Goal: Task Accomplishment & Management: Manage account settings

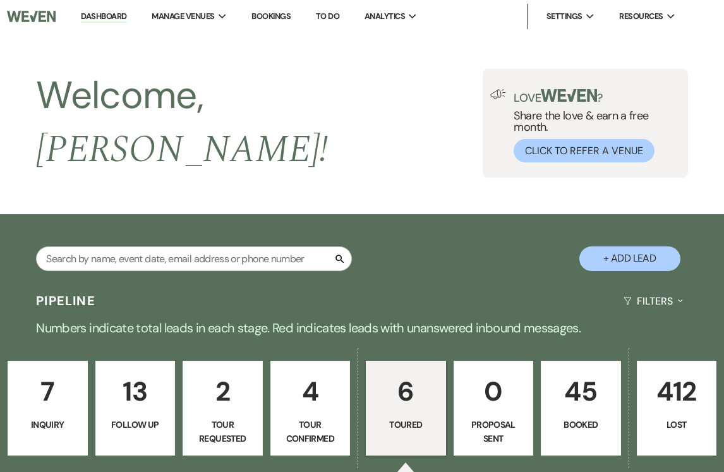
select select "5"
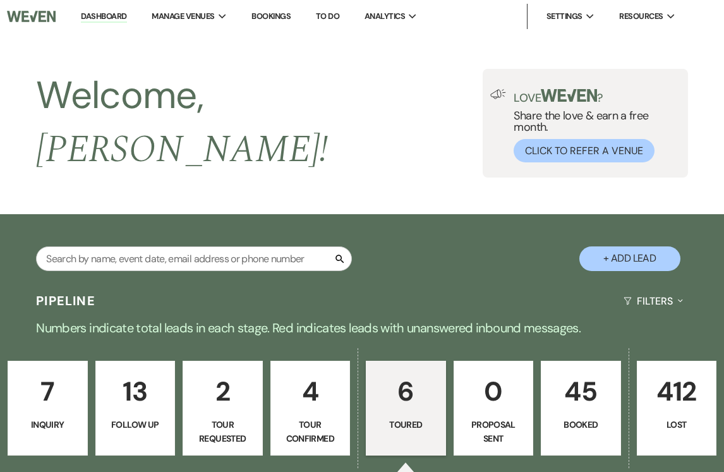
select select "5"
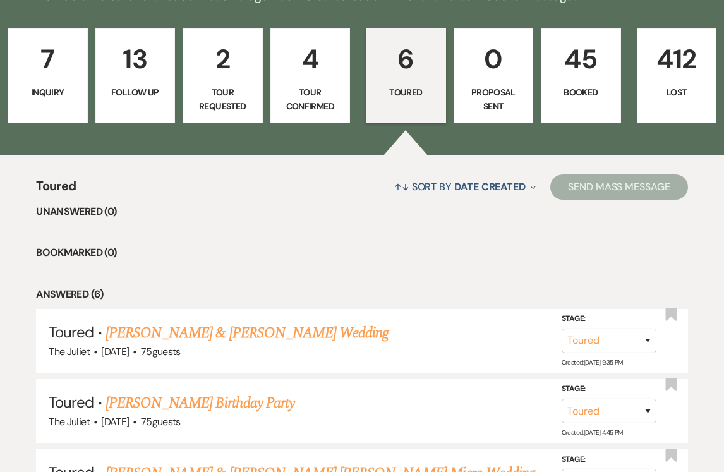
scroll to position [327, 0]
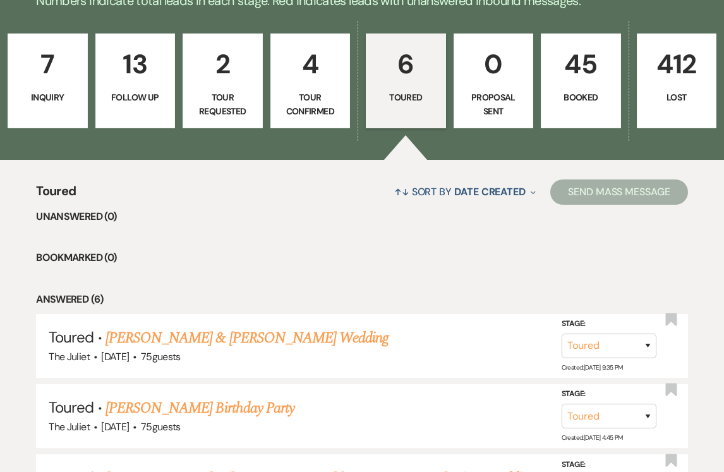
click at [307, 99] on p "Tour Confirmed" at bounding box center [311, 104] width 64 height 28
select select "4"
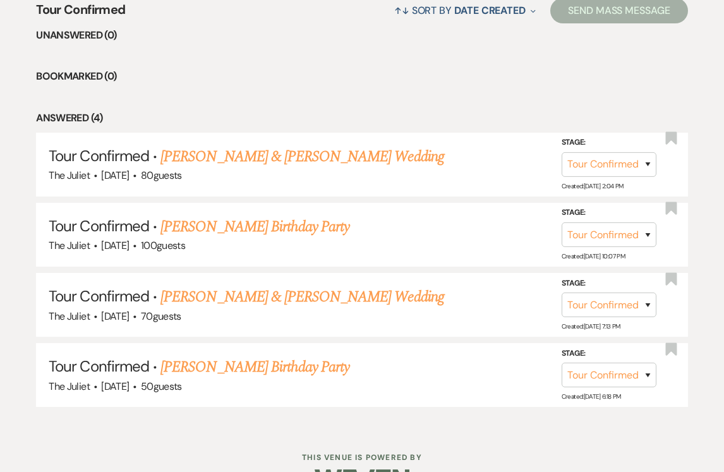
scroll to position [514, 0]
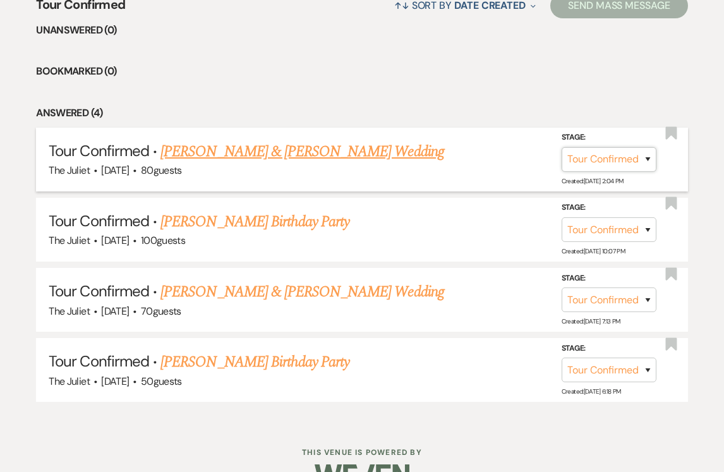
select select "5"
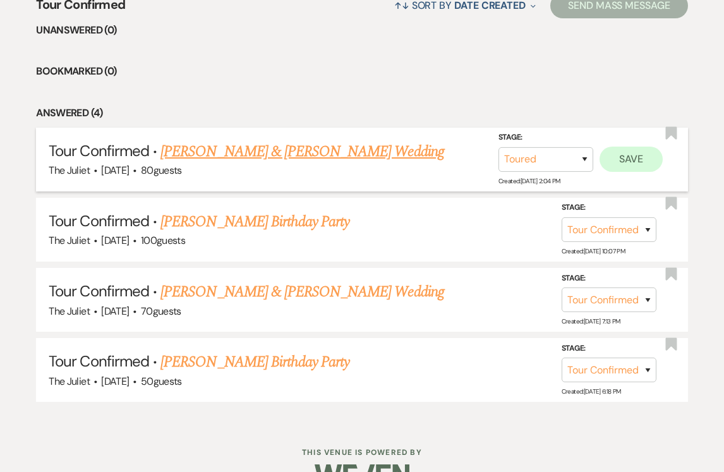
click at [625, 150] on button "Save" at bounding box center [631, 159] width 63 height 25
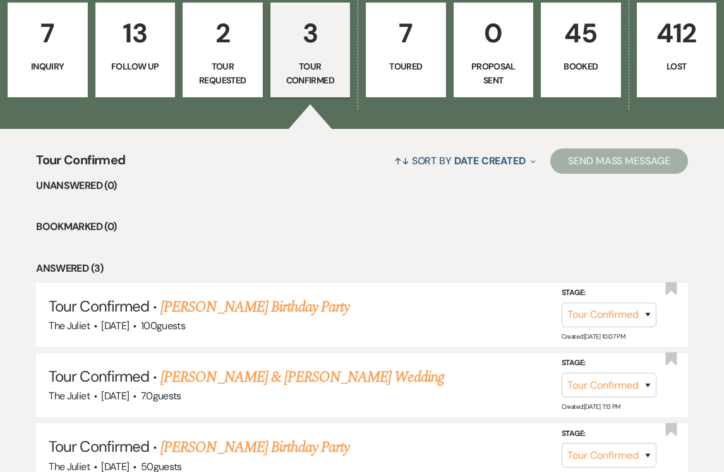
scroll to position [342, 0]
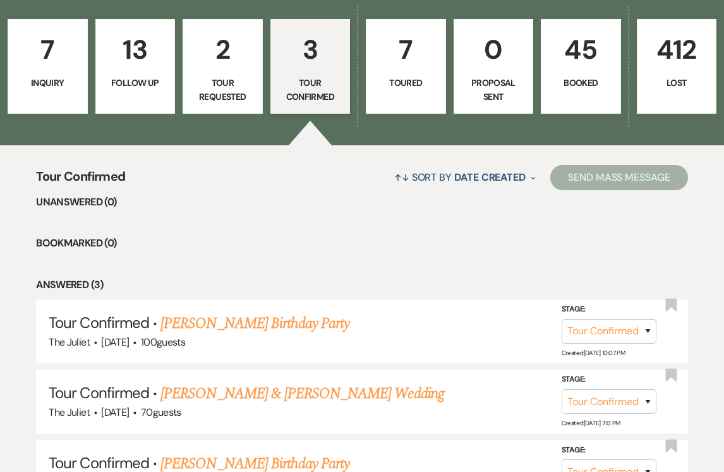
click at [37, 63] on link "7 Inquiry" at bounding box center [48, 66] width 80 height 95
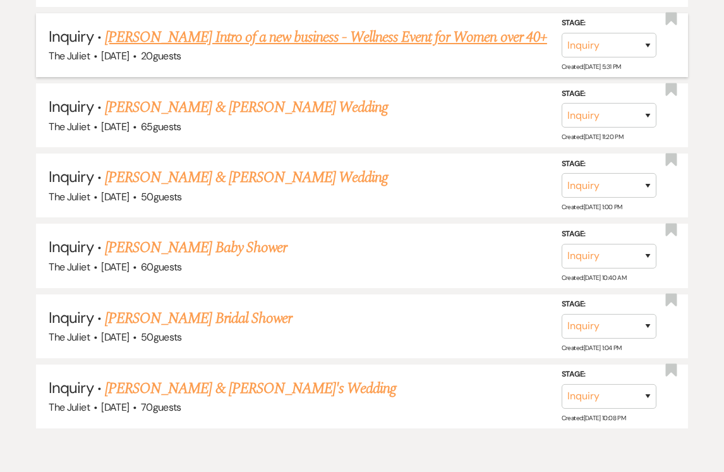
scroll to position [701, 0]
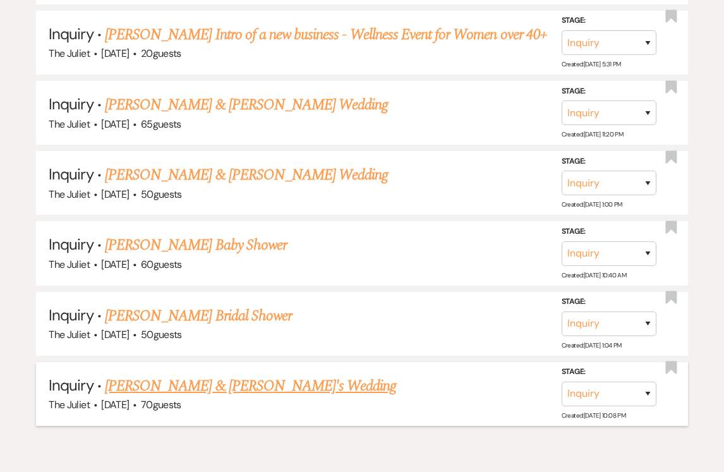
click at [222, 375] on link "[PERSON_NAME] & [PERSON_NAME]'s Wedding" at bounding box center [251, 386] width 292 height 23
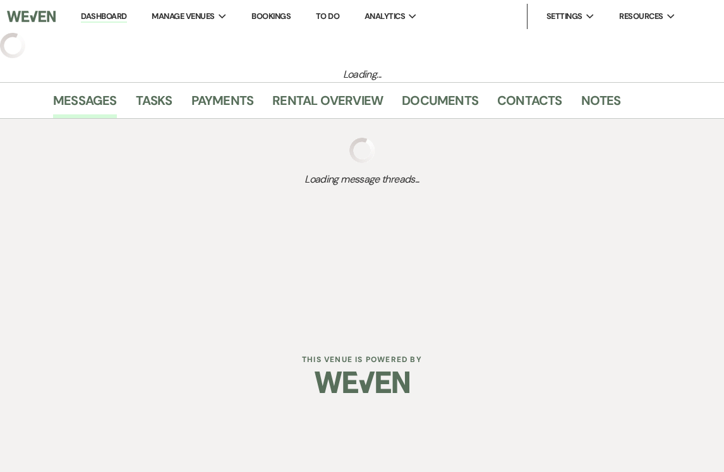
select select "5"
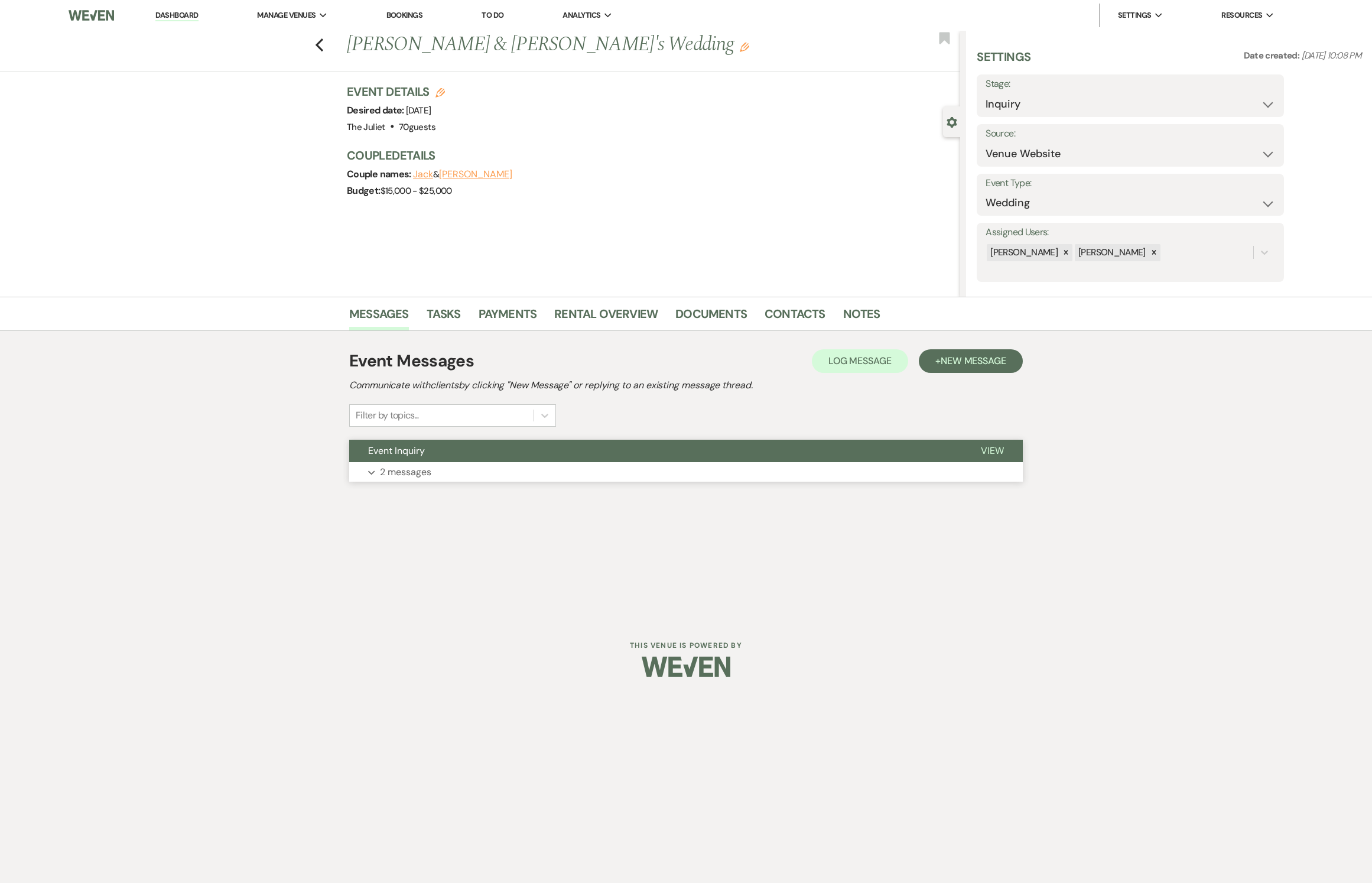
click at [412, 441] on p "2 messages" at bounding box center [405, 472] width 51 height 15
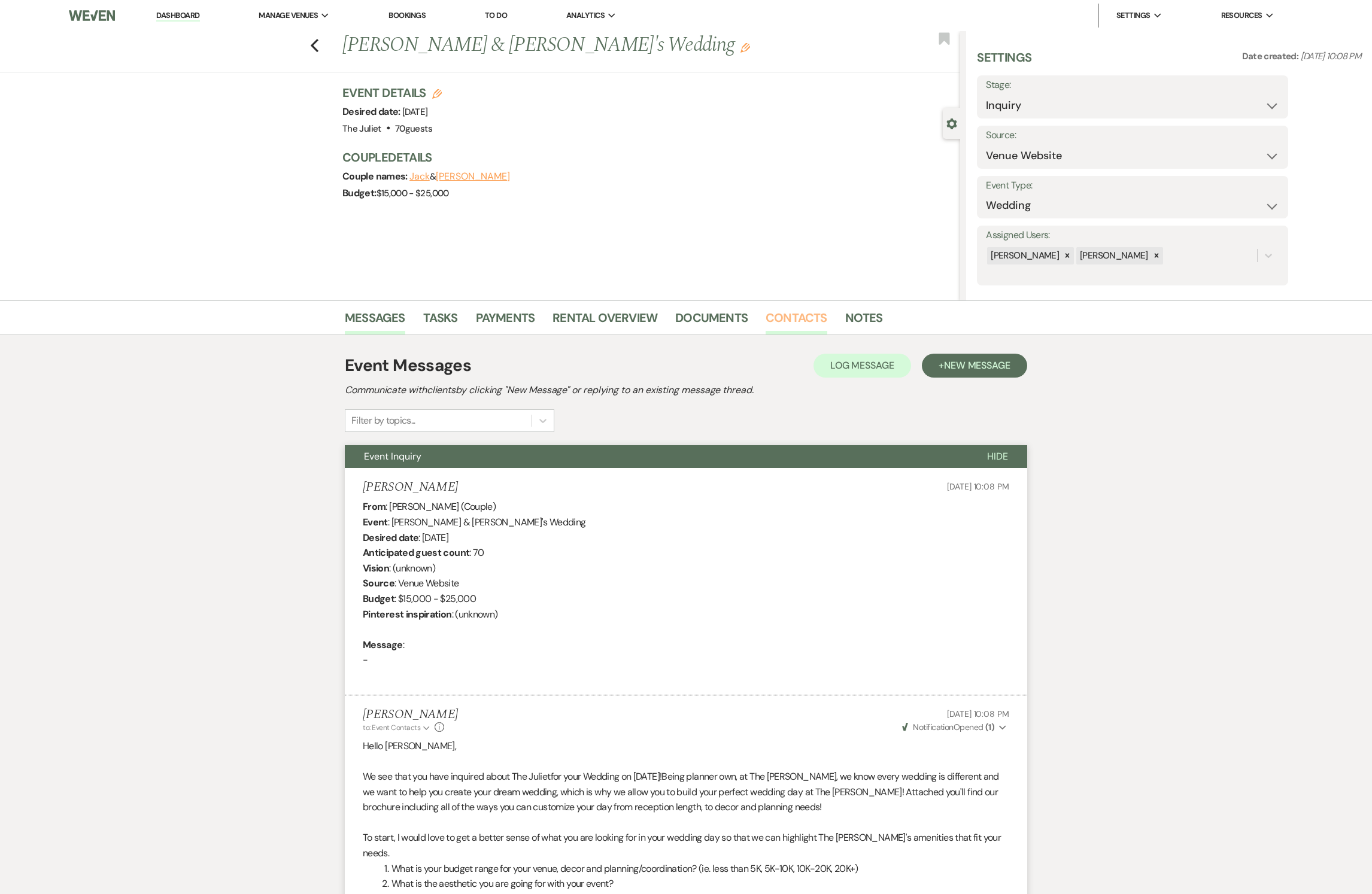
click at [685, 309] on link "Contacts" at bounding box center [796, 321] width 62 height 27
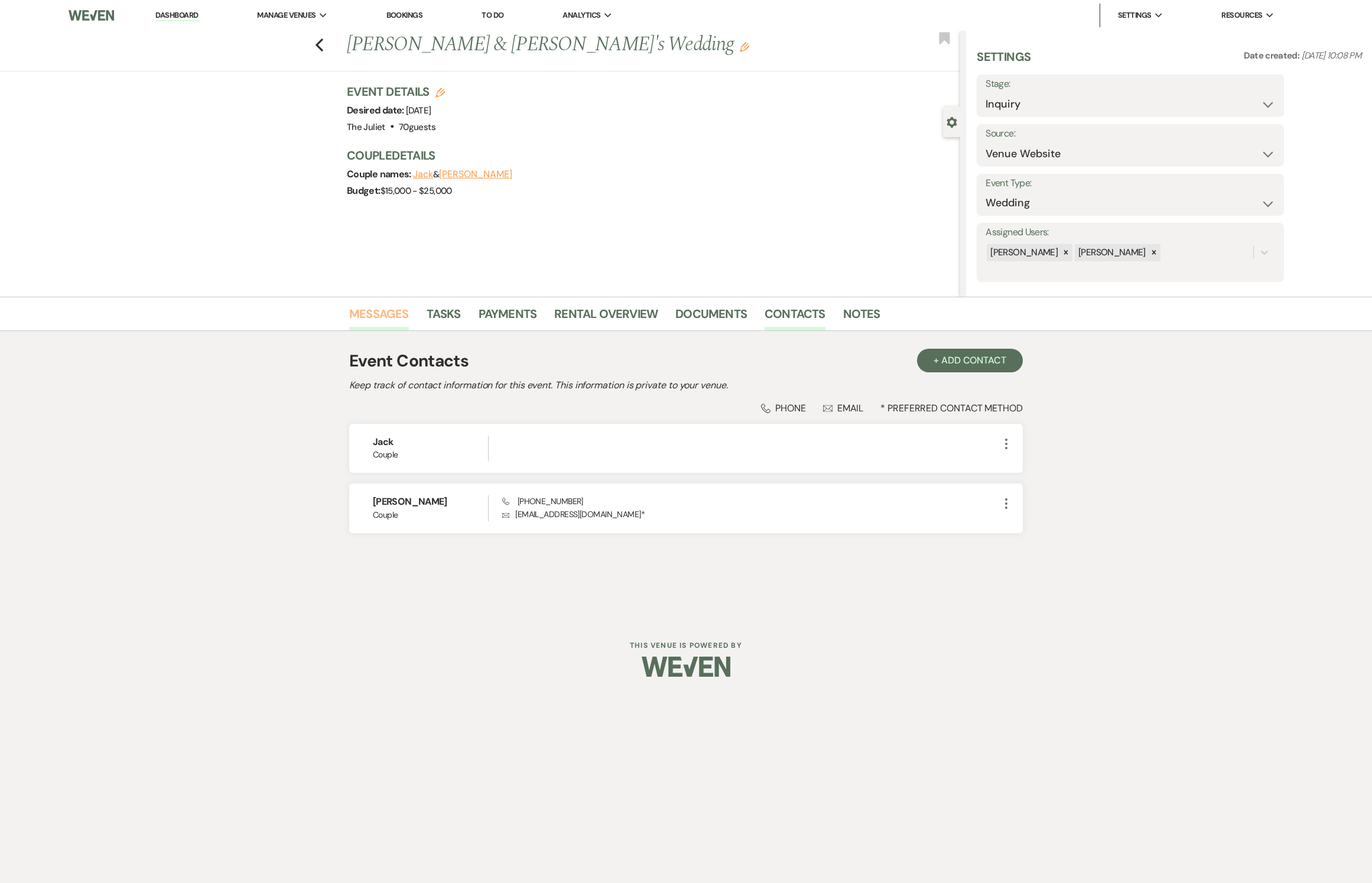
click at [395, 317] on link "Messages" at bounding box center [379, 317] width 60 height 26
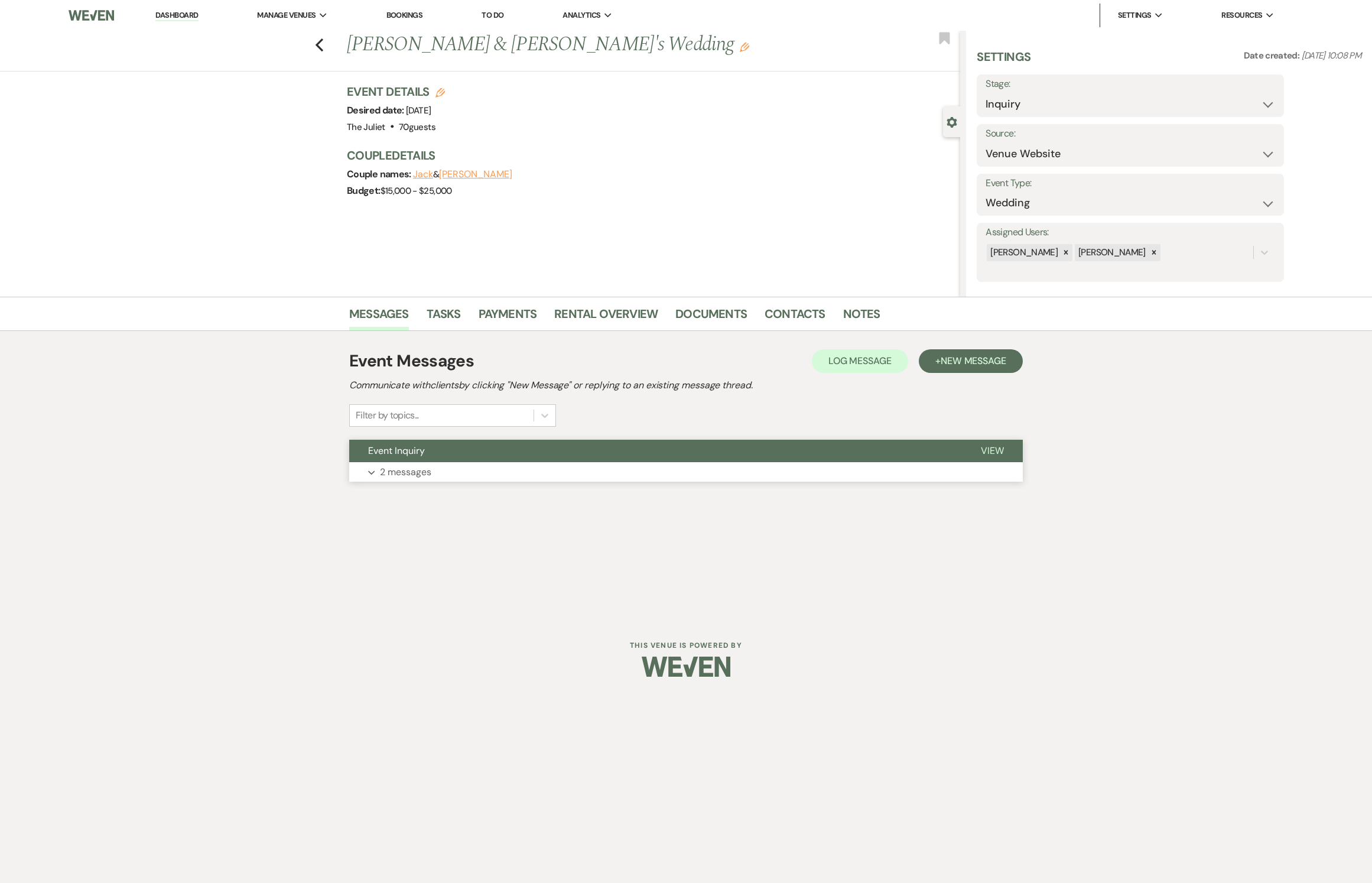
click at [413, 441] on p "2 messages" at bounding box center [405, 472] width 51 height 15
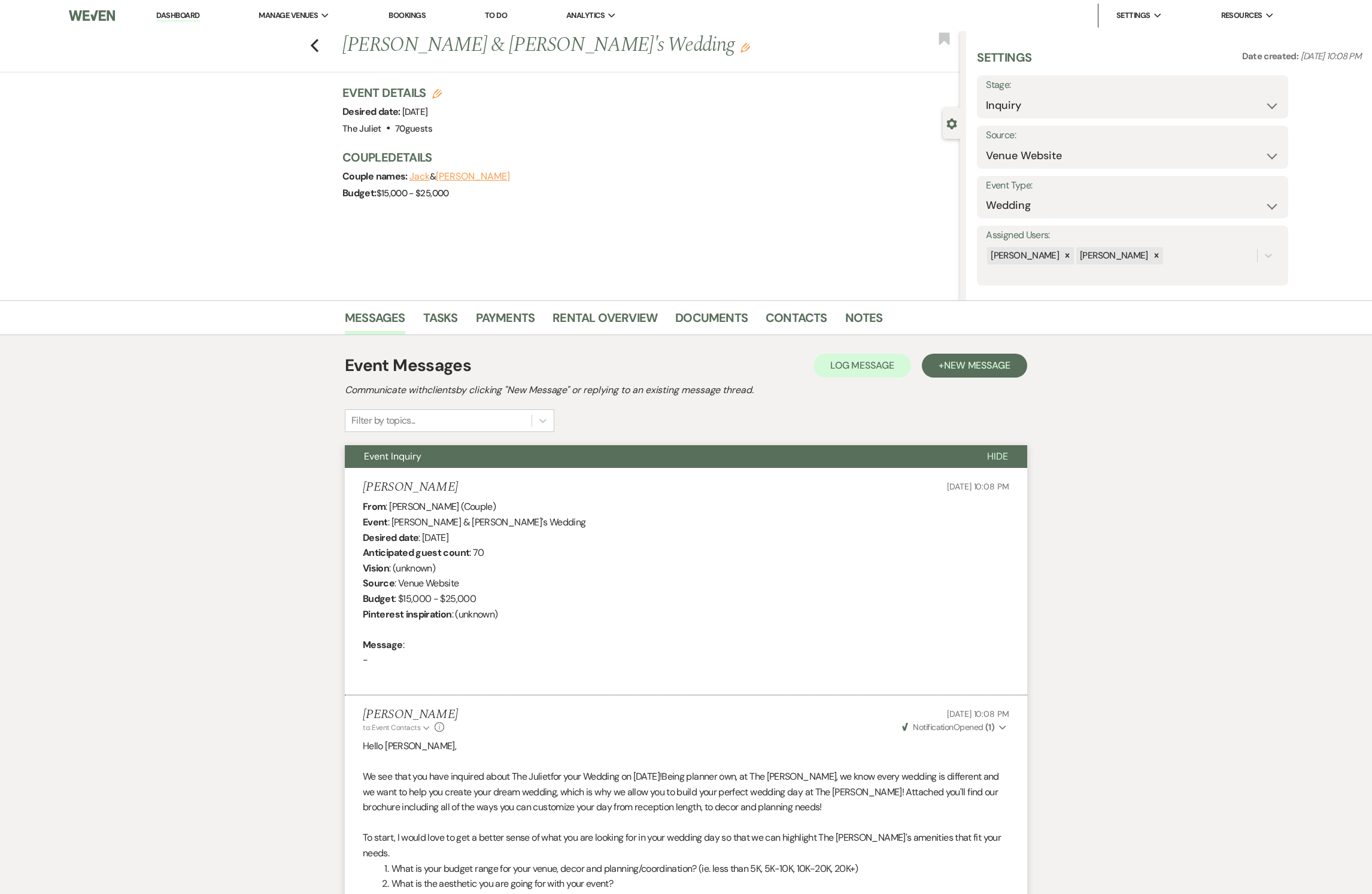
click at [496, 178] on button "[PERSON_NAME]" at bounding box center [473, 176] width 74 height 9
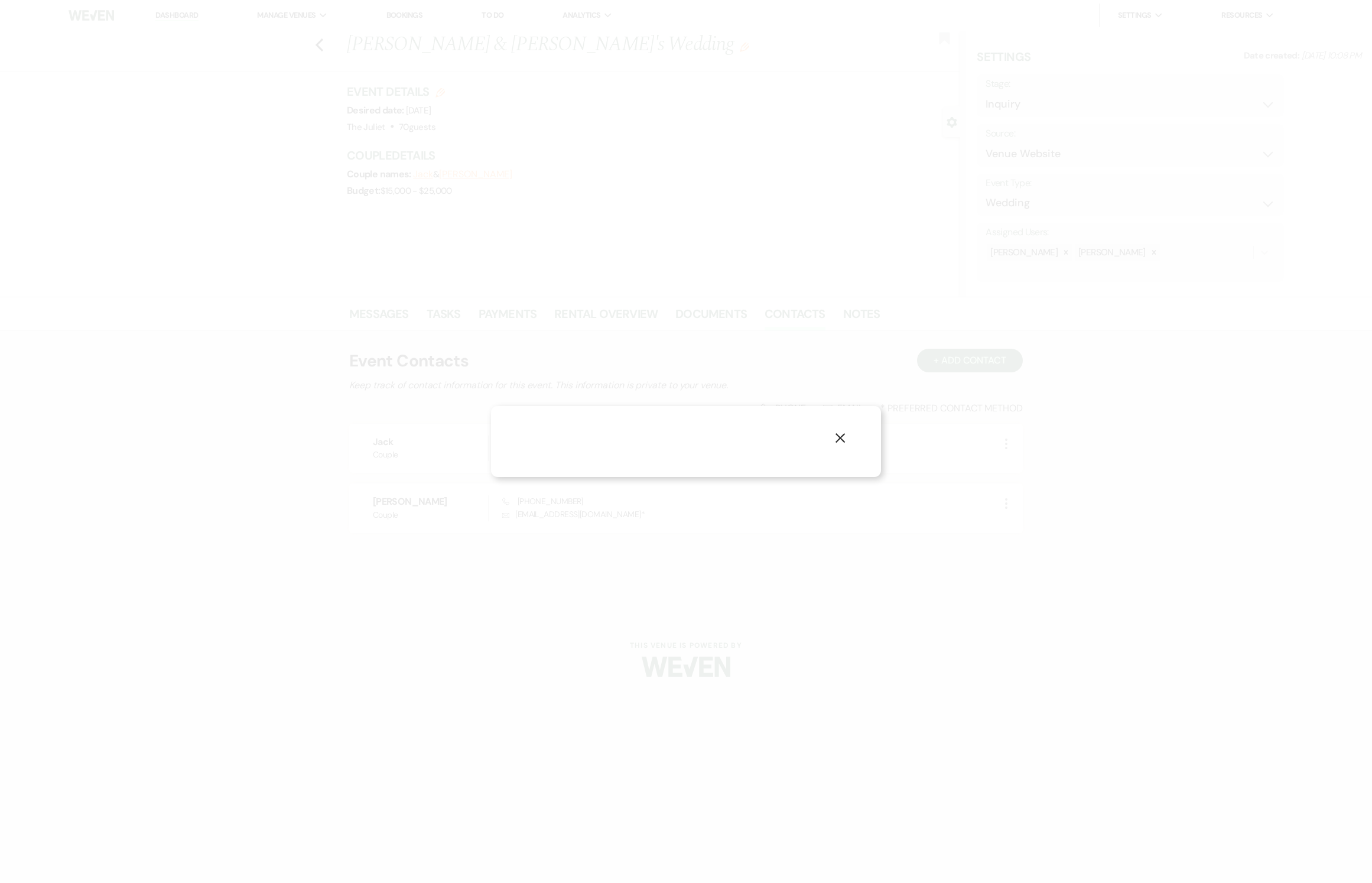
select select "1"
select select "email"
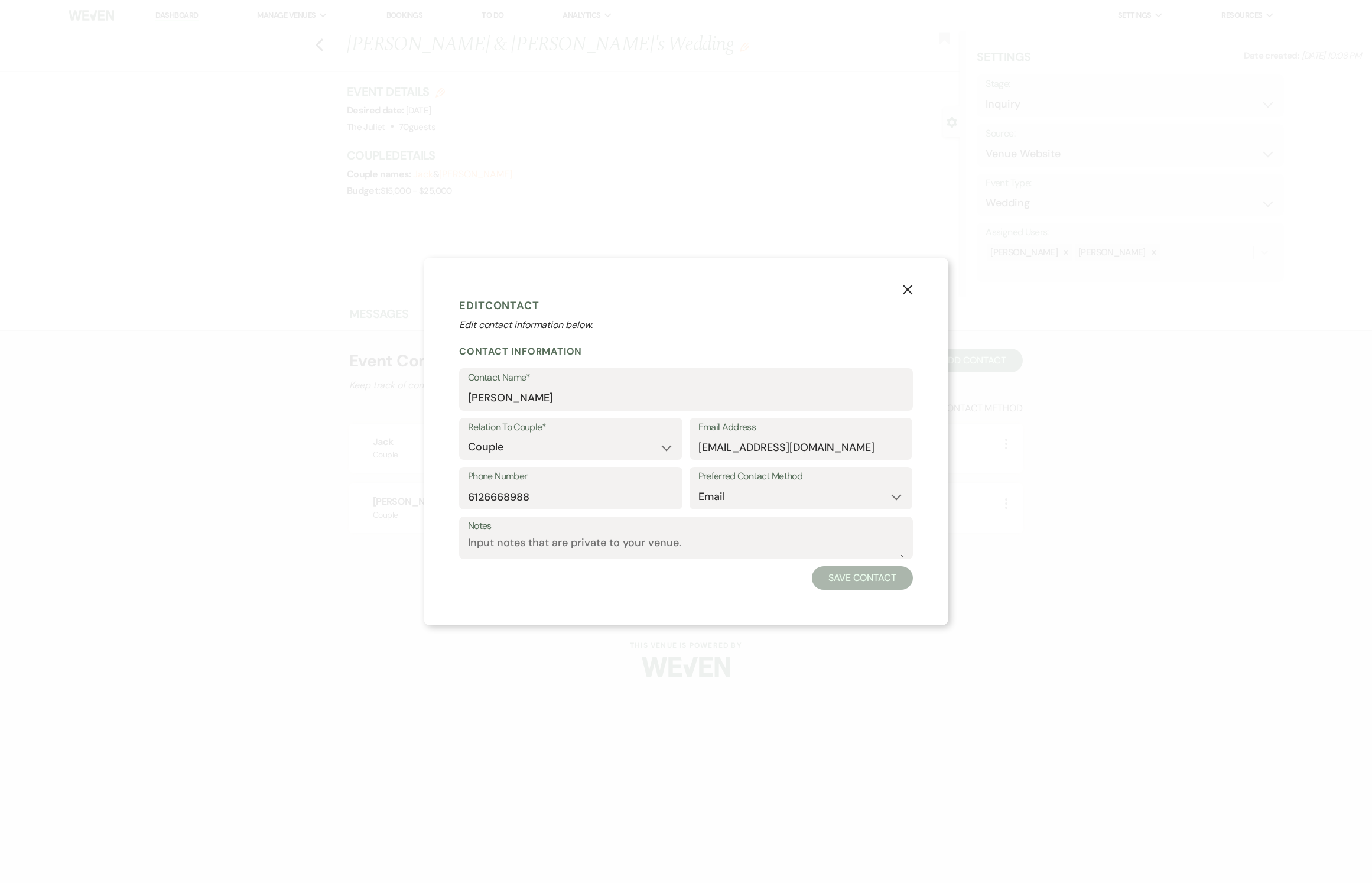
click at [676, 284] on icon "X" at bounding box center [907, 289] width 10 height 10
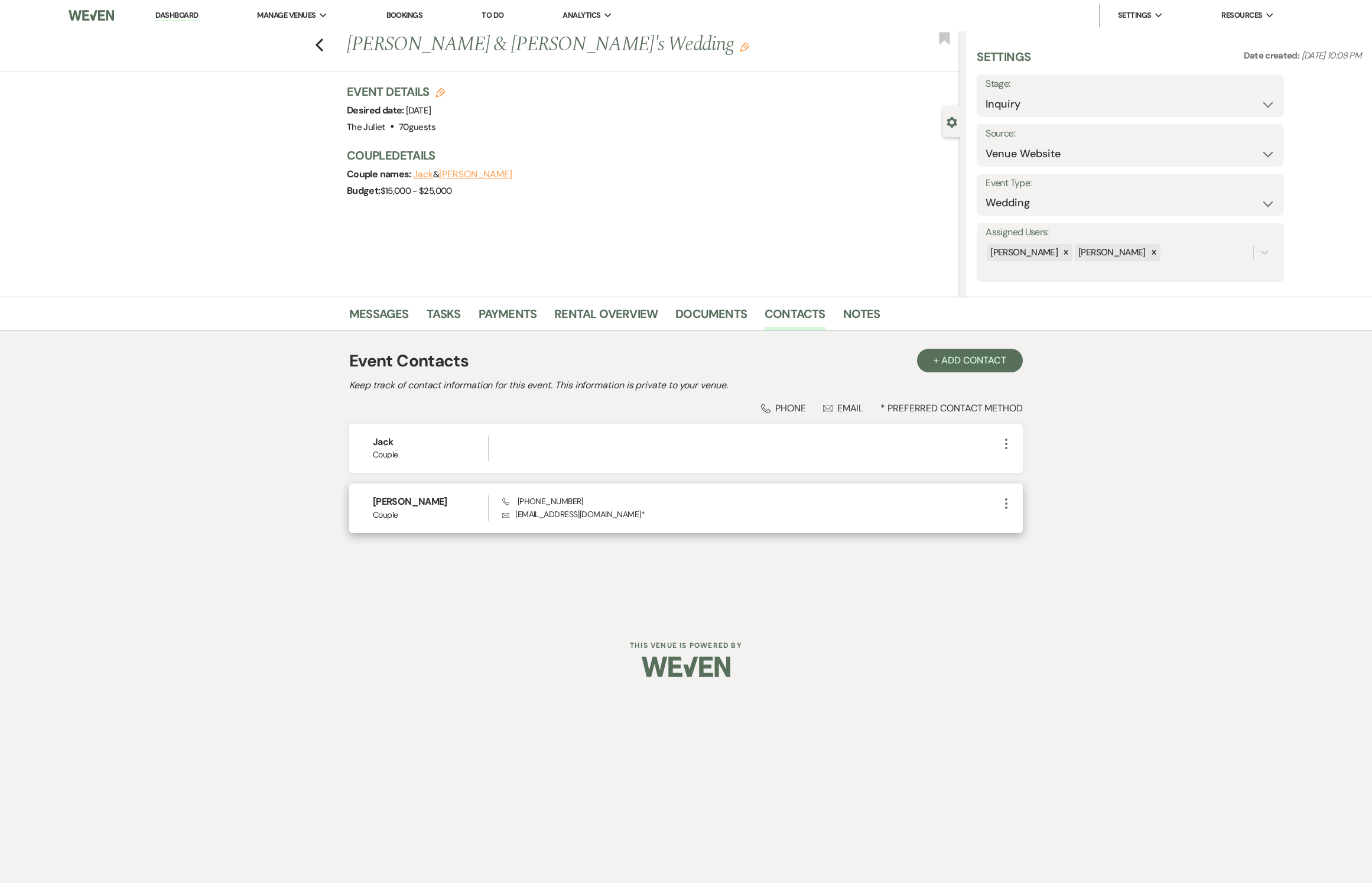
click at [414, 441] on div "[PERSON_NAME] Phone [PHONE_NUMBER] Envelope [EMAIL_ADDRESS][DOMAIN_NAME] * More" at bounding box center [686, 508] width 673 height 49
click at [676, 441] on icon "More" at bounding box center [1005, 503] width 14 height 14
click at [676, 441] on div at bounding box center [686, 666] width 605 height 55
click at [319, 51] on icon "Previous" at bounding box center [319, 44] width 8 height 14
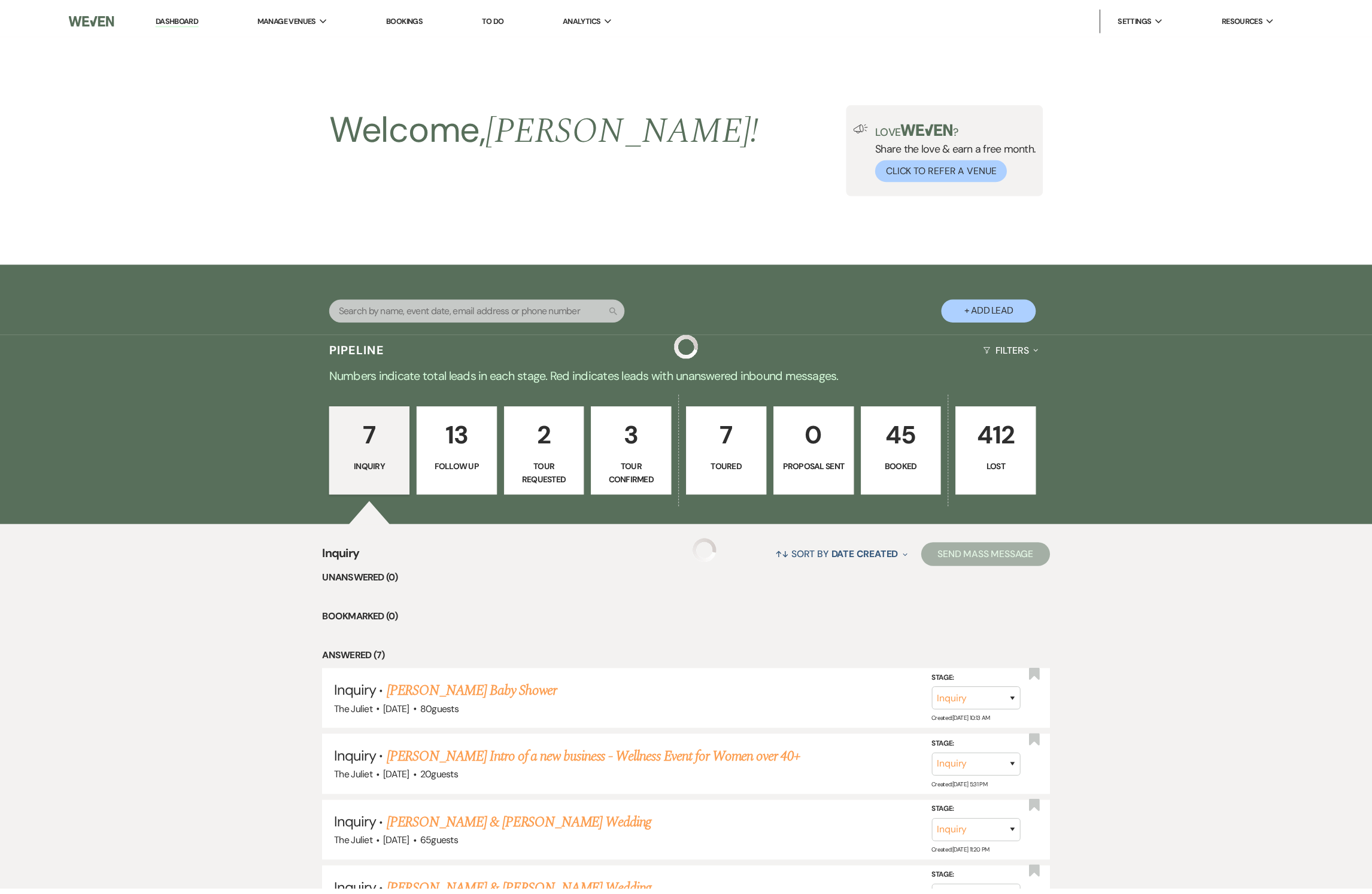
scroll to position [353, 0]
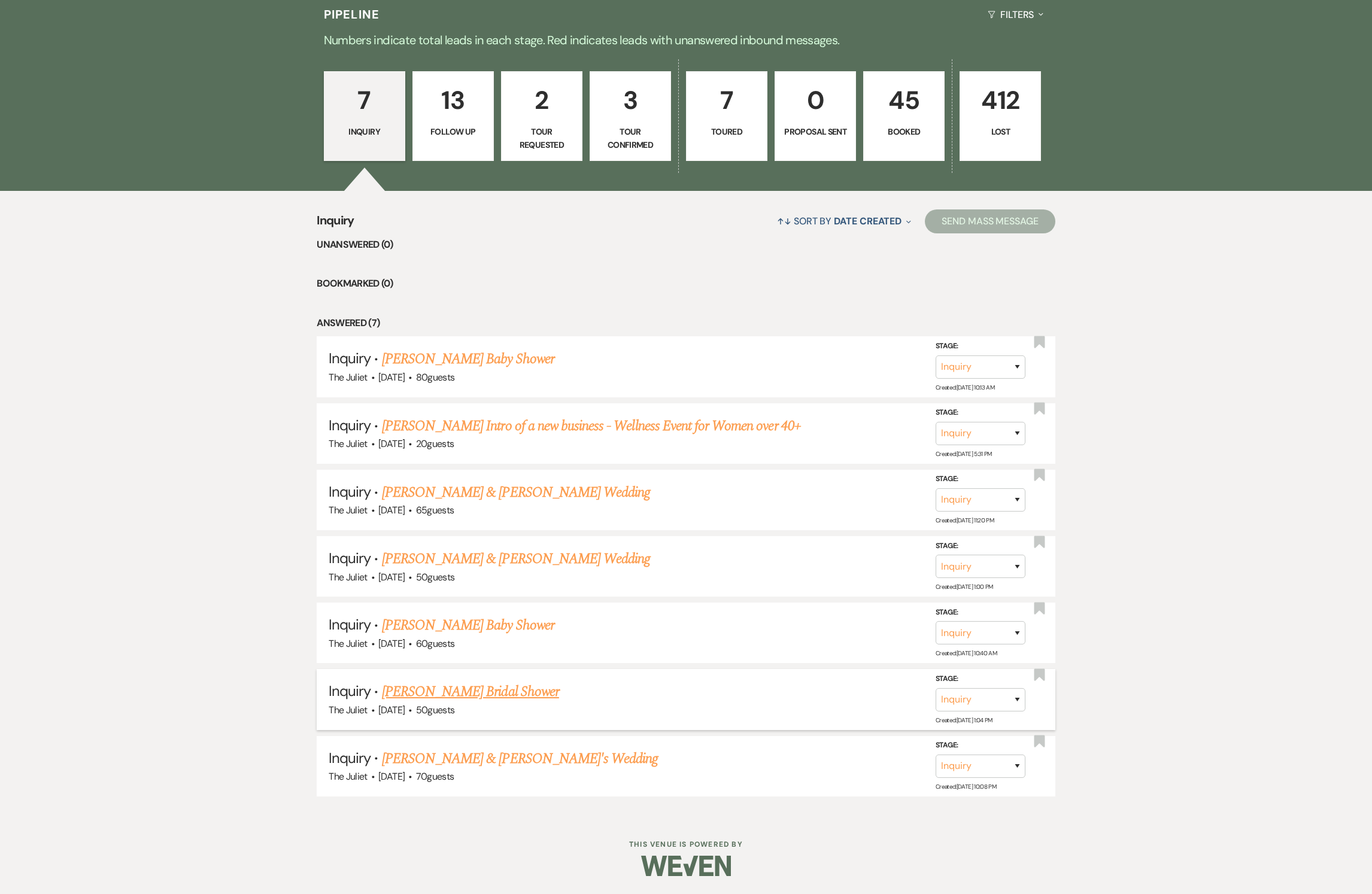
click at [432, 446] on link "[PERSON_NAME] Bridal Shower" at bounding box center [470, 691] width 177 height 22
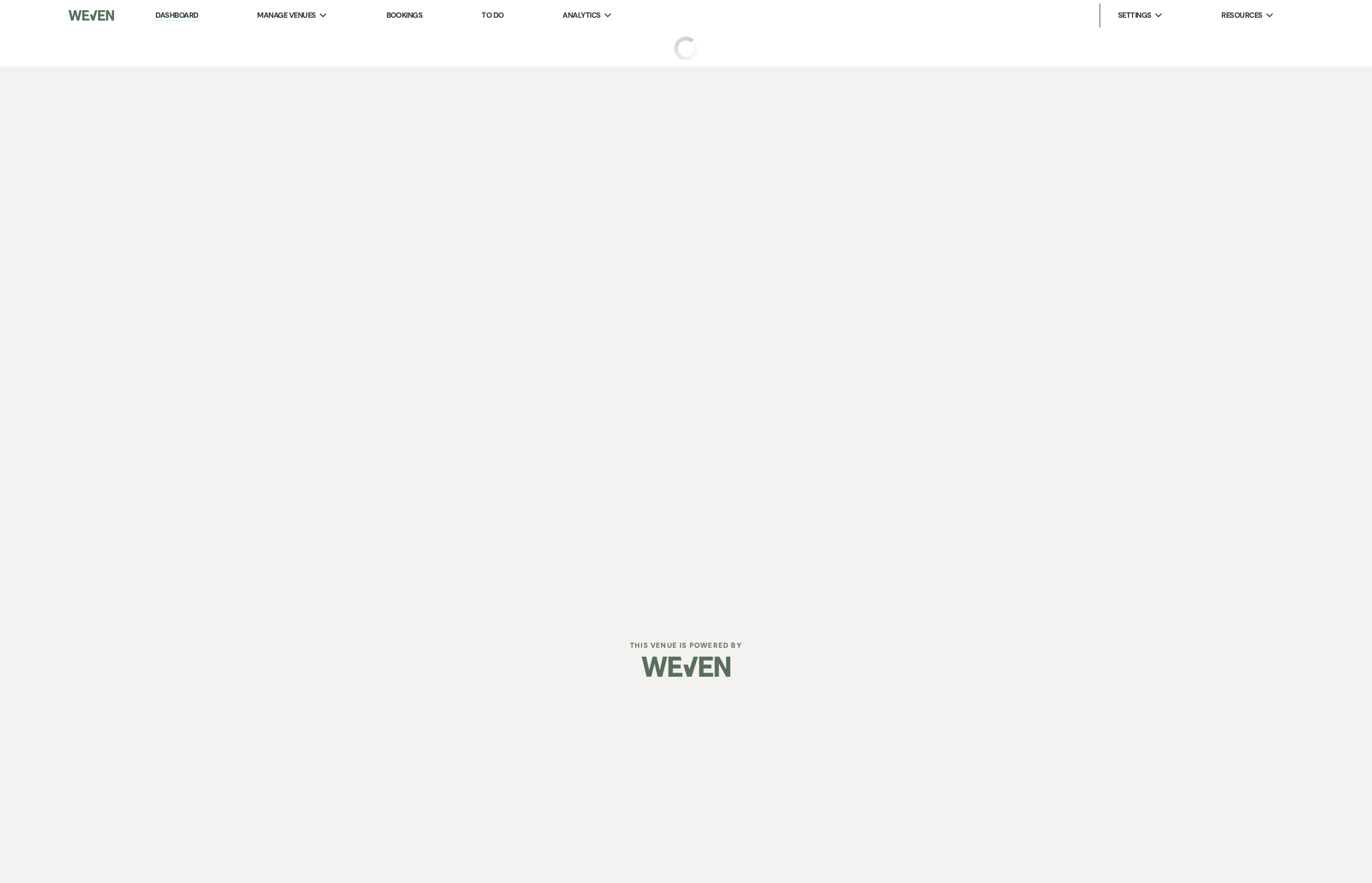
select select "5"
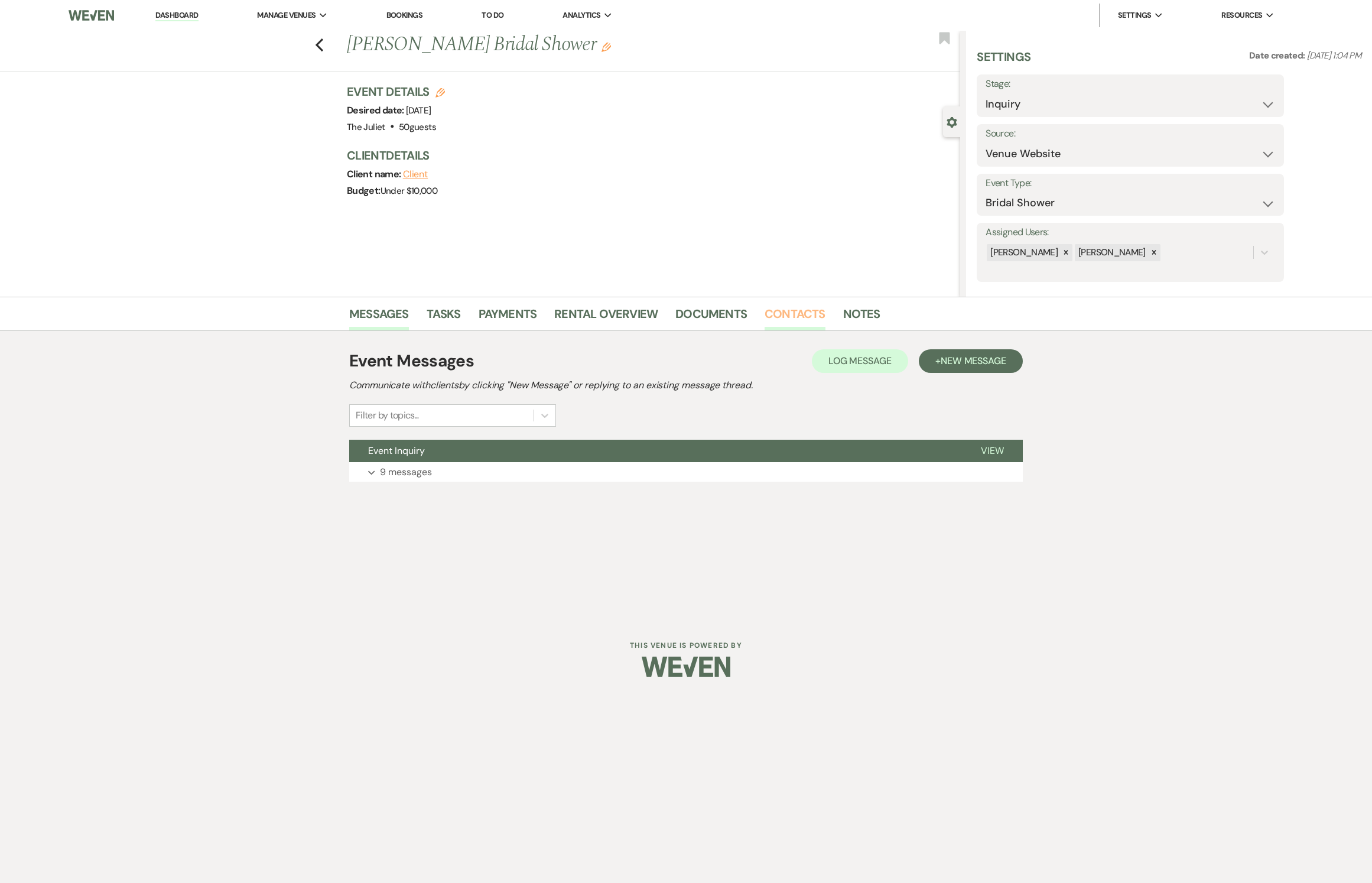
click at [676, 306] on link "Contacts" at bounding box center [795, 317] width 61 height 26
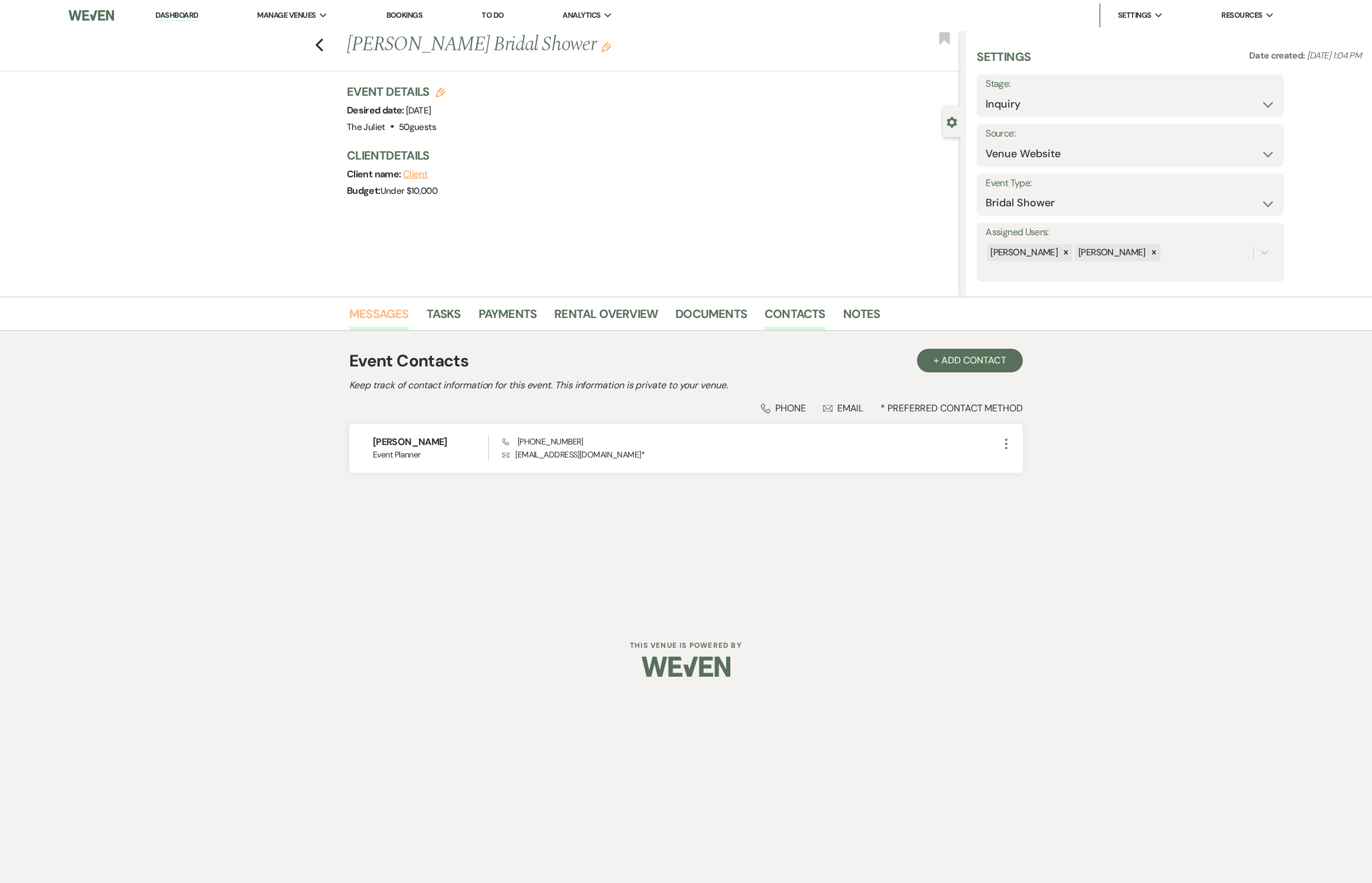
click at [386, 313] on link "Messages" at bounding box center [379, 317] width 60 height 26
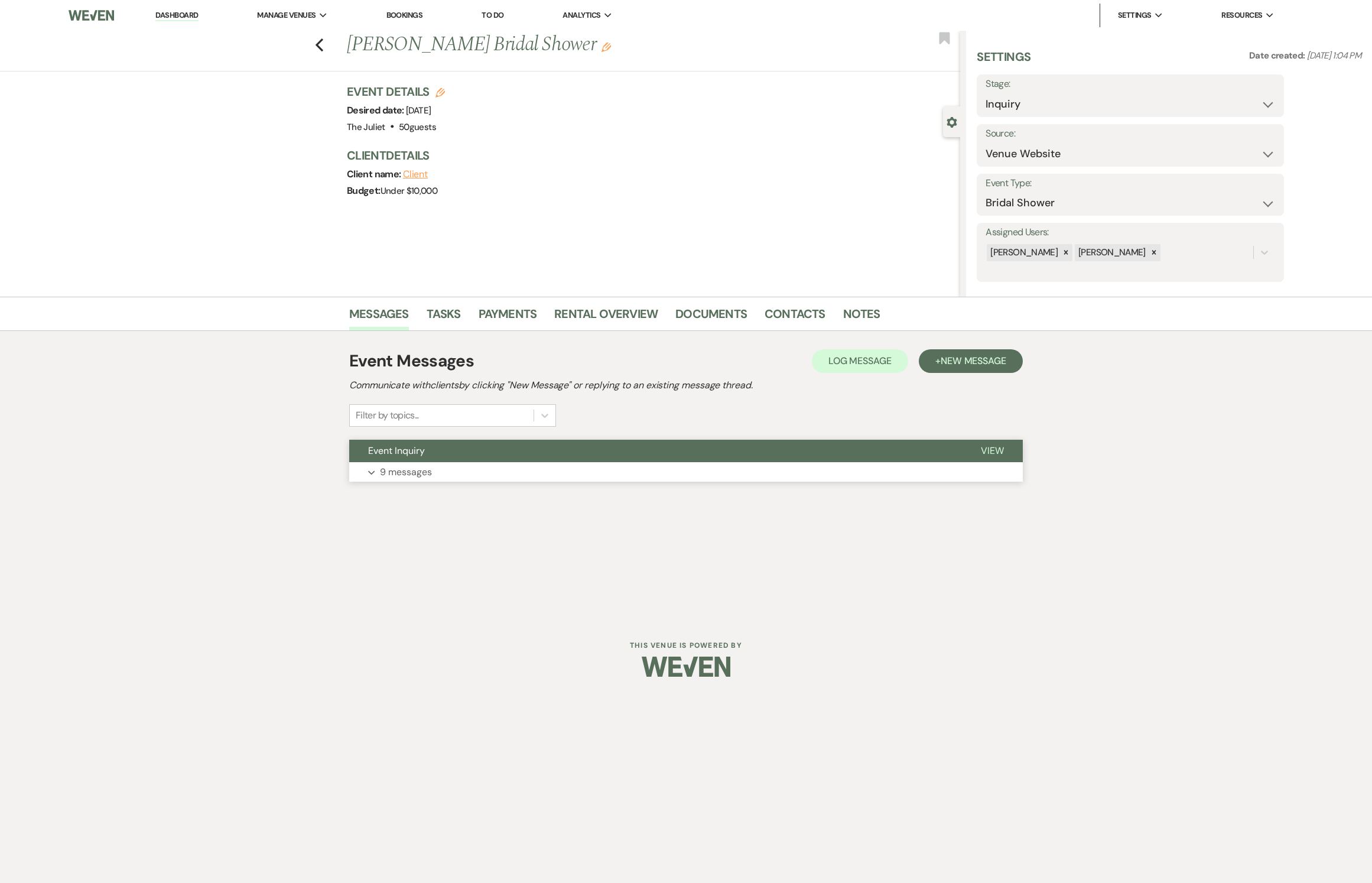
click at [412, 441] on p "9 messages" at bounding box center [406, 472] width 52 height 15
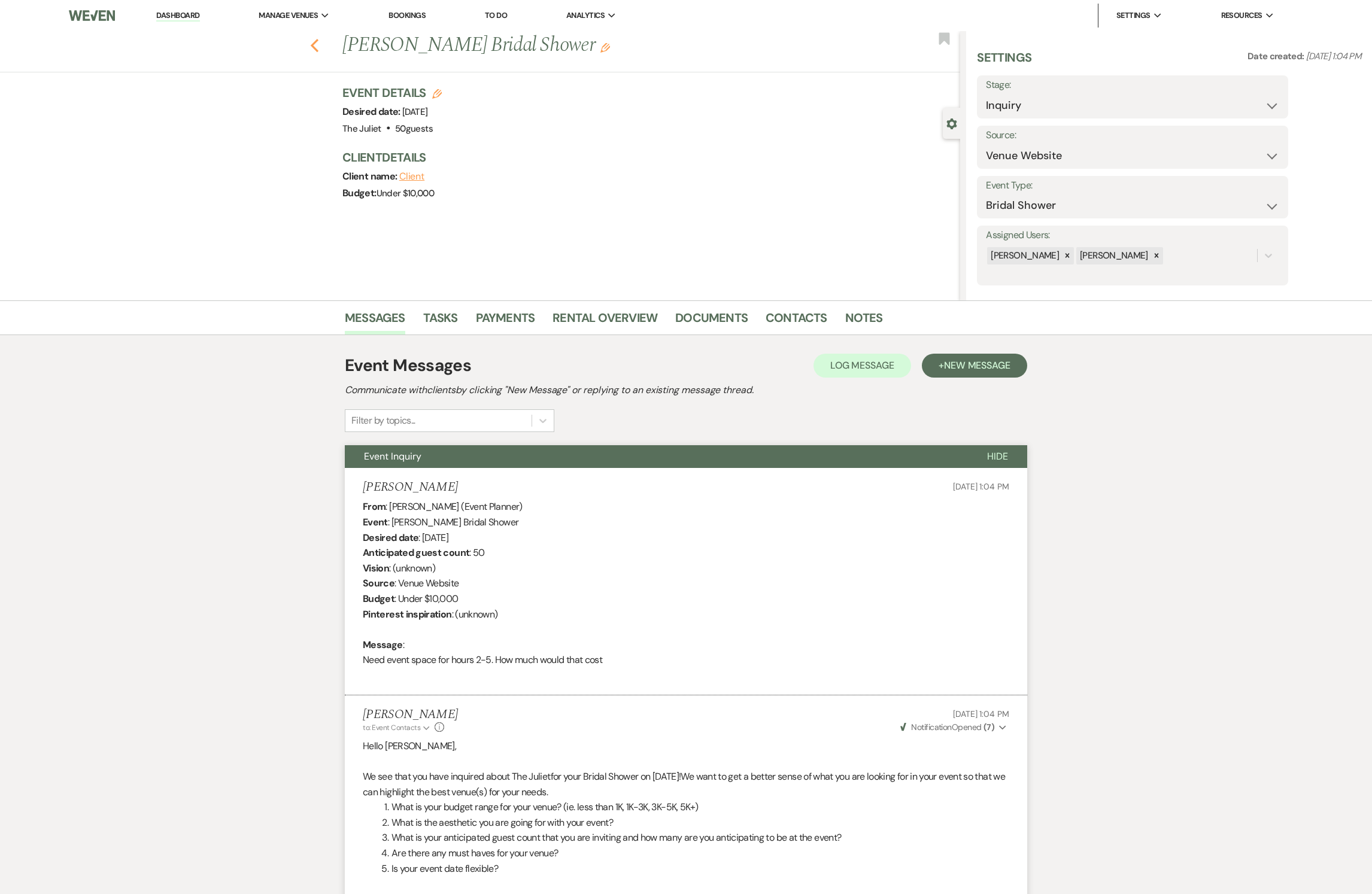
click at [319, 49] on icon "Previous" at bounding box center [314, 45] width 9 height 14
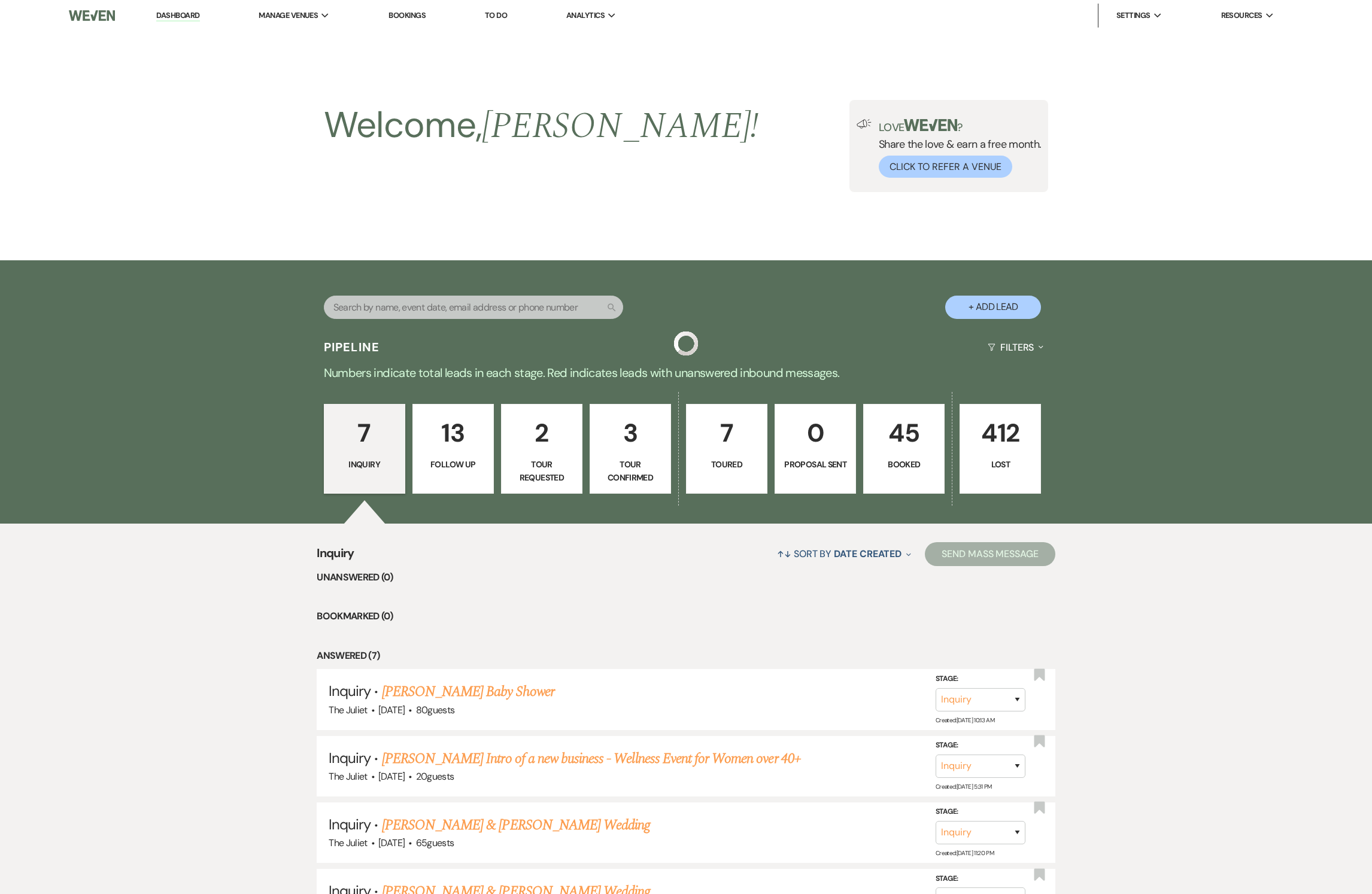
scroll to position [353, 0]
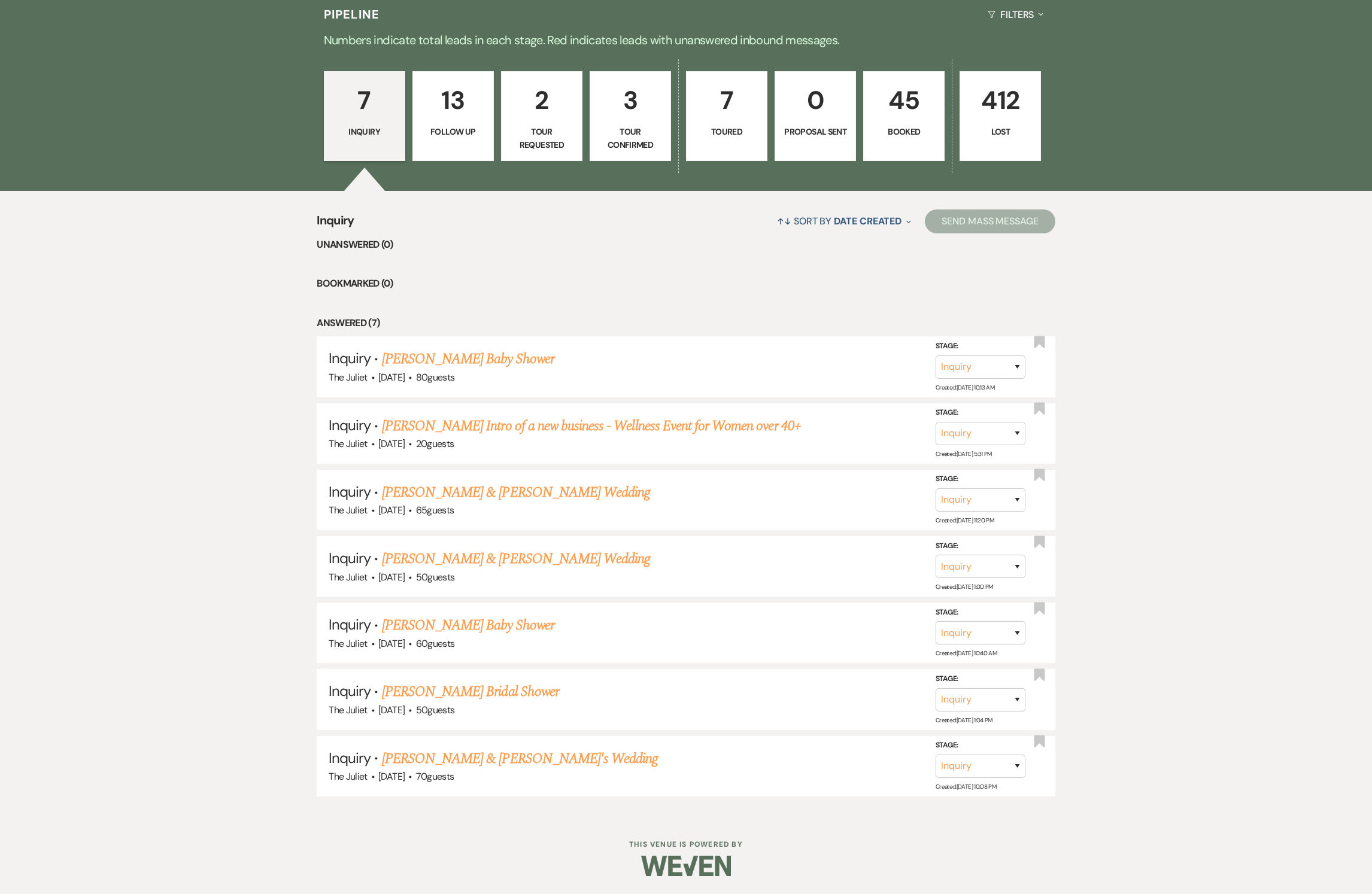
click at [638, 96] on p "3" at bounding box center [629, 100] width 65 height 40
select select "4"
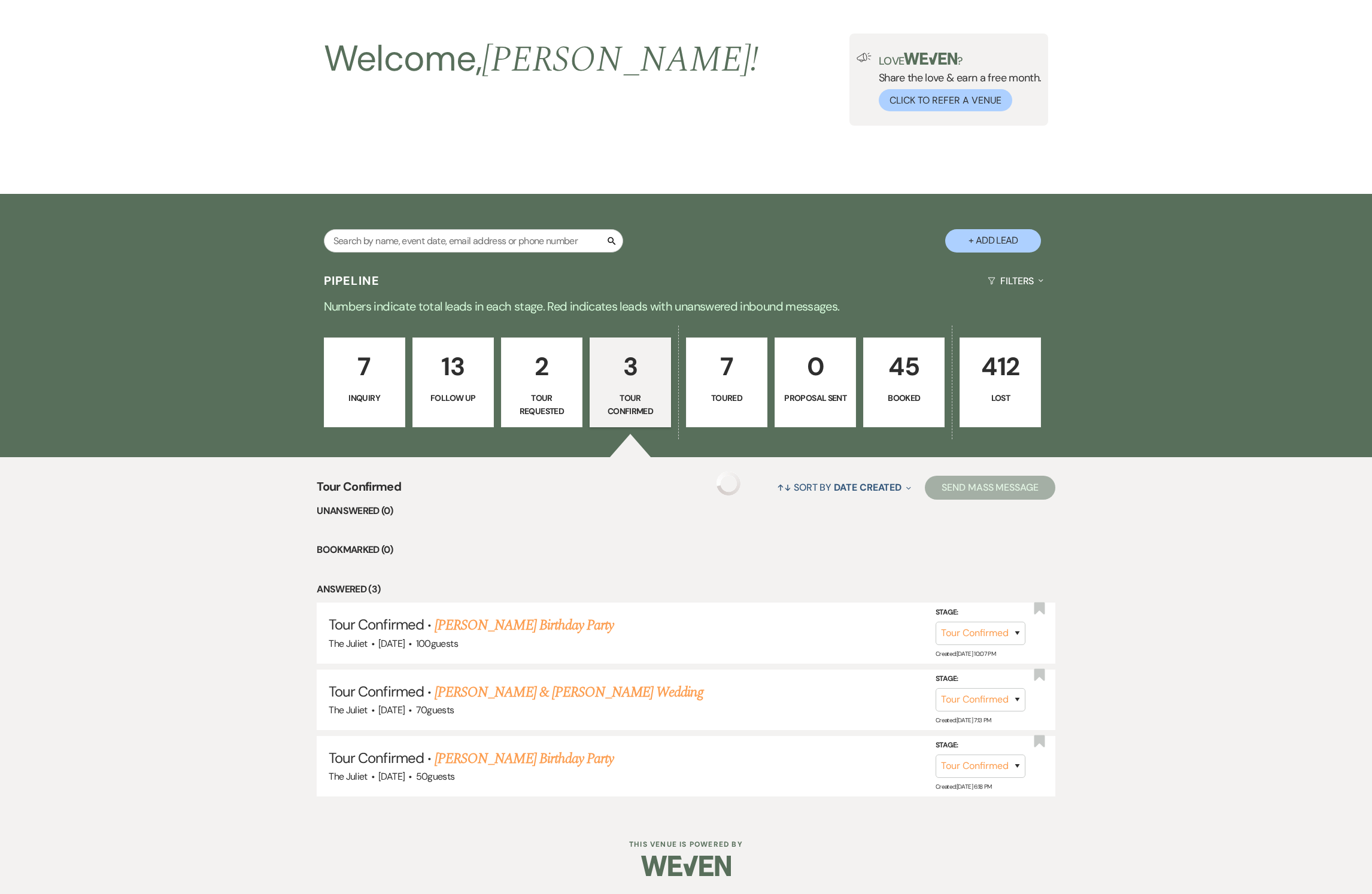
scroll to position [90, 0]
click at [516, 446] on link "[PERSON_NAME] & [PERSON_NAME] Wedding" at bounding box center [569, 692] width 268 height 22
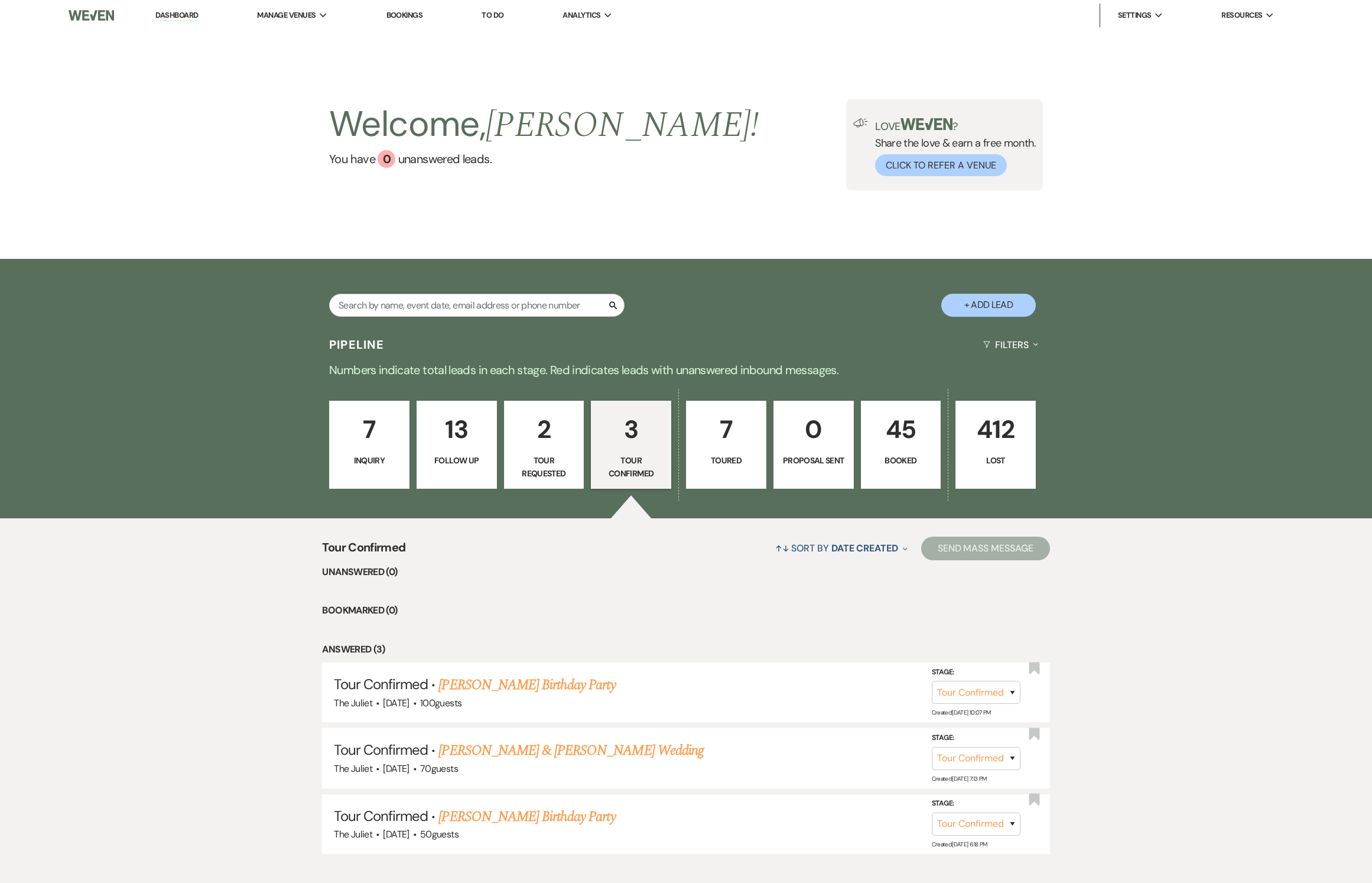
select select "4"
select select "5"
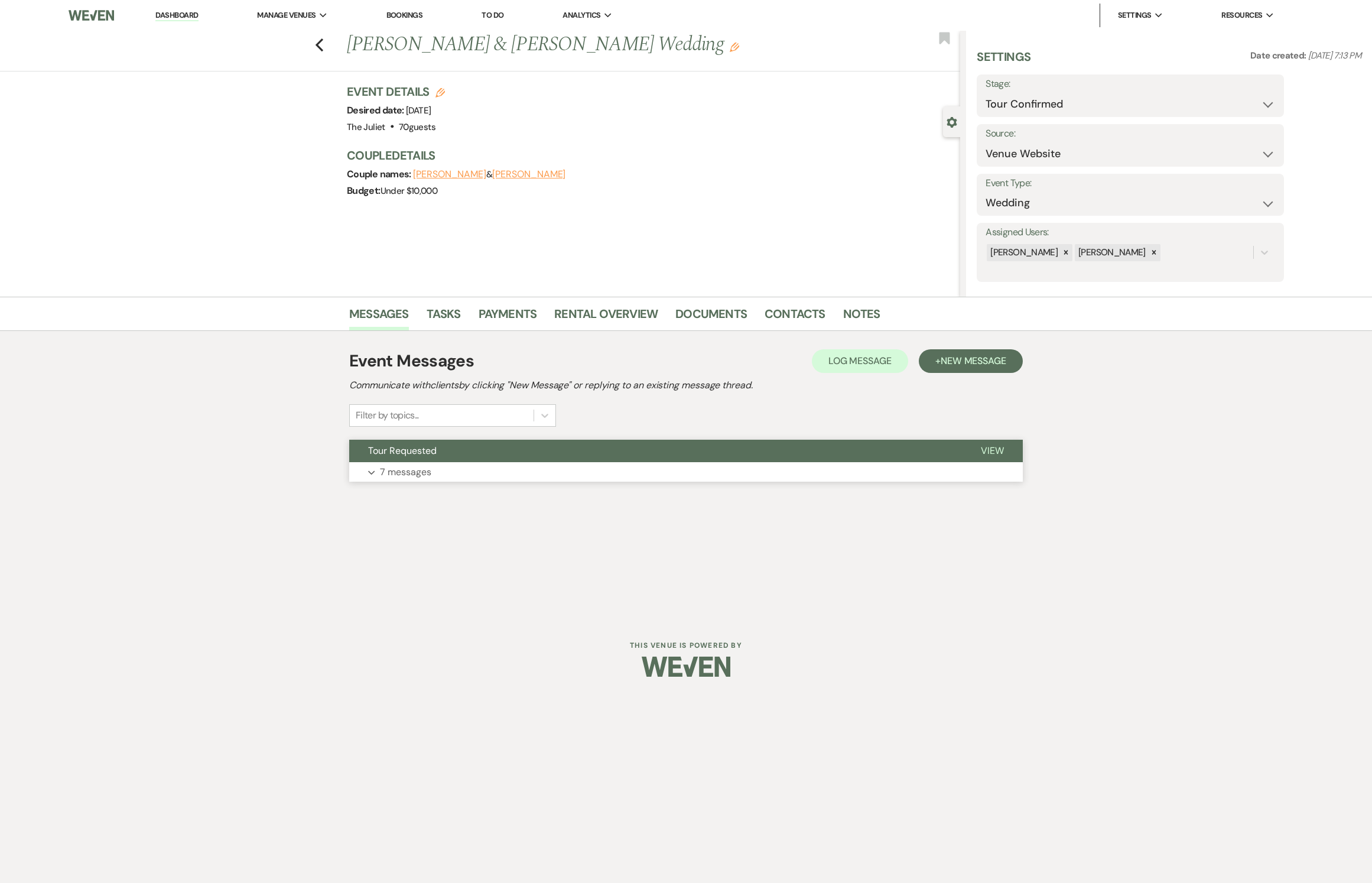
click at [413, 441] on p "7 messages" at bounding box center [405, 472] width 51 height 15
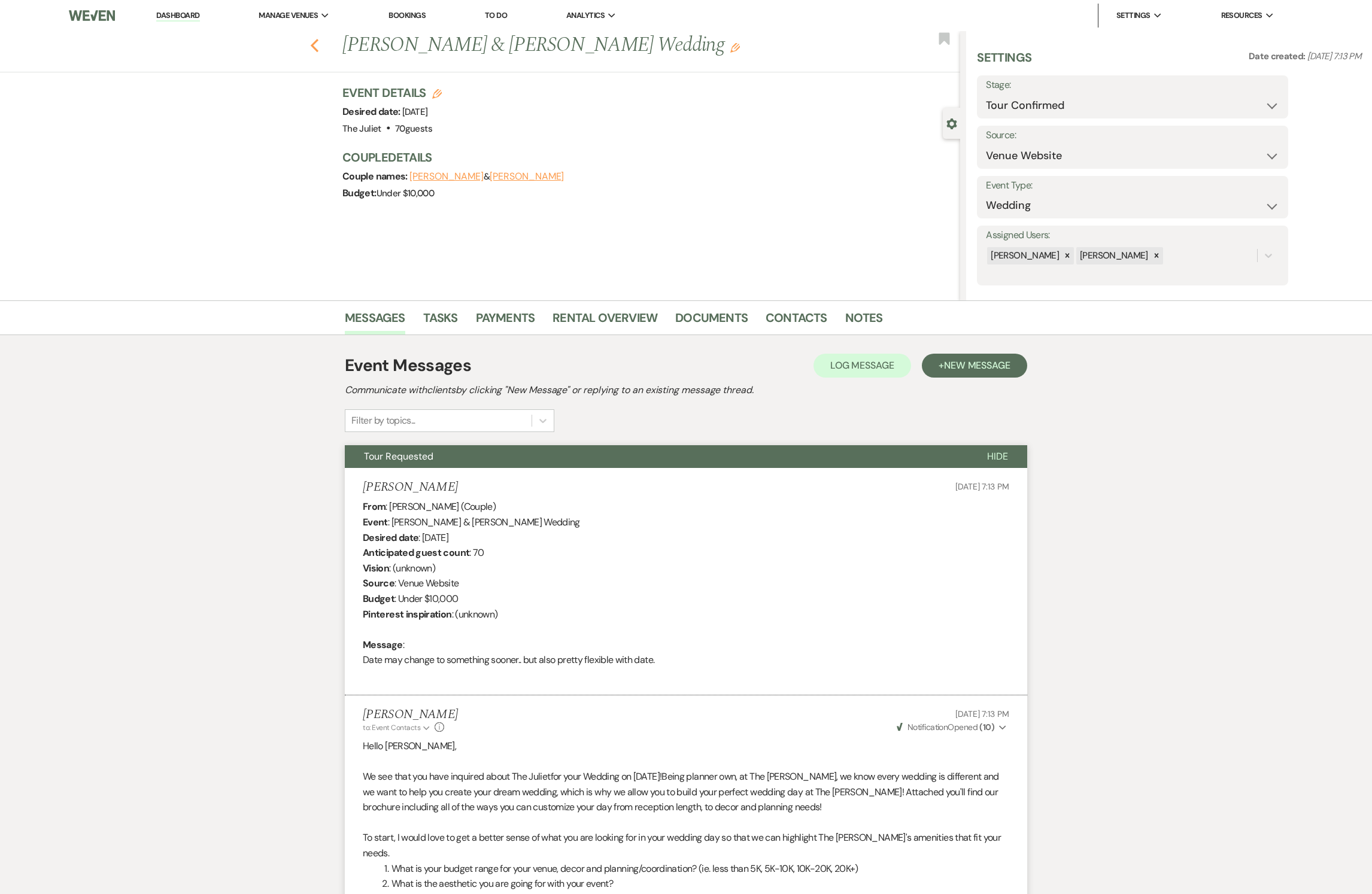
click at [318, 41] on use "button" at bounding box center [315, 45] width 8 height 13
select select "4"
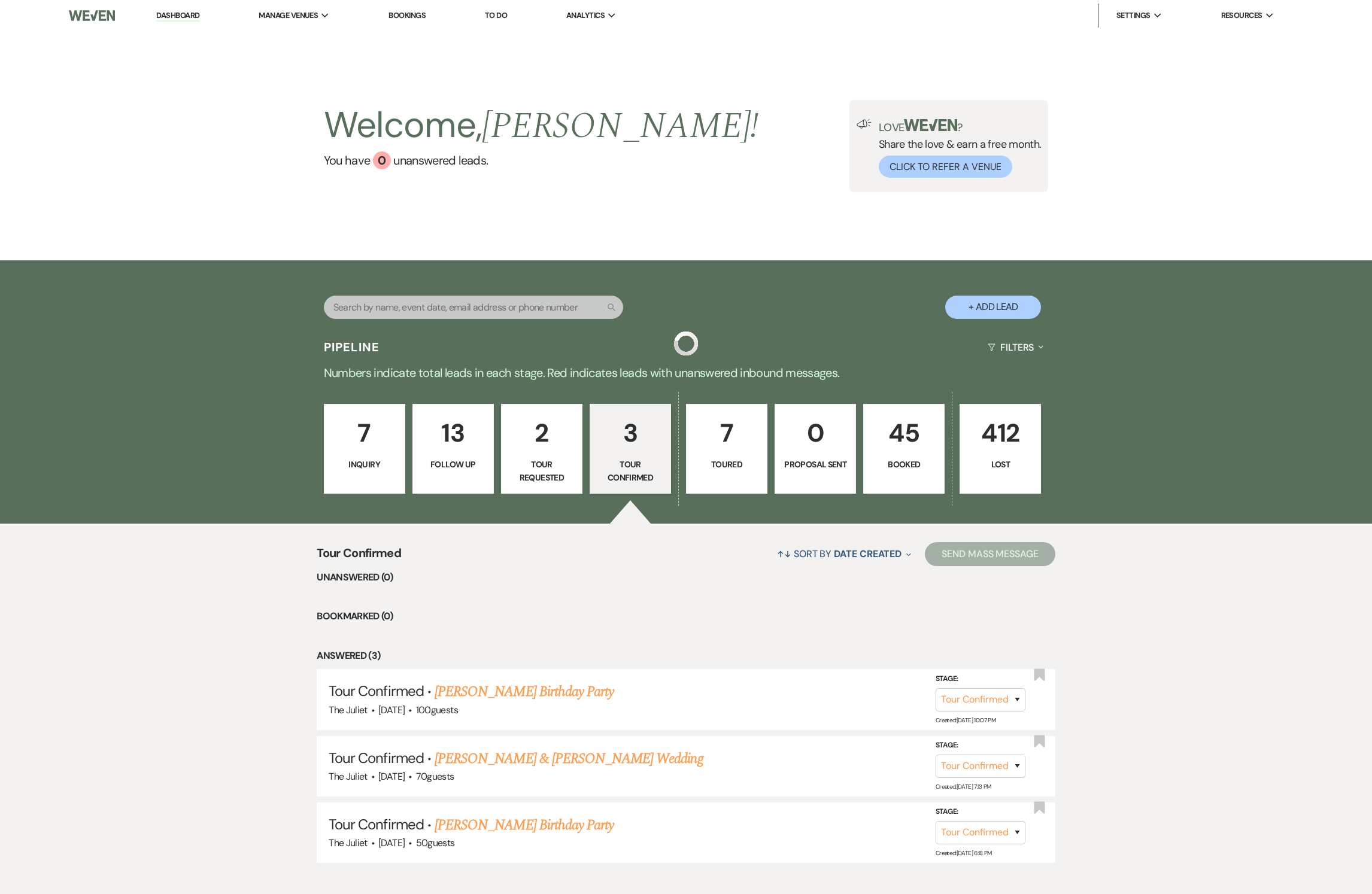
scroll to position [90, 0]
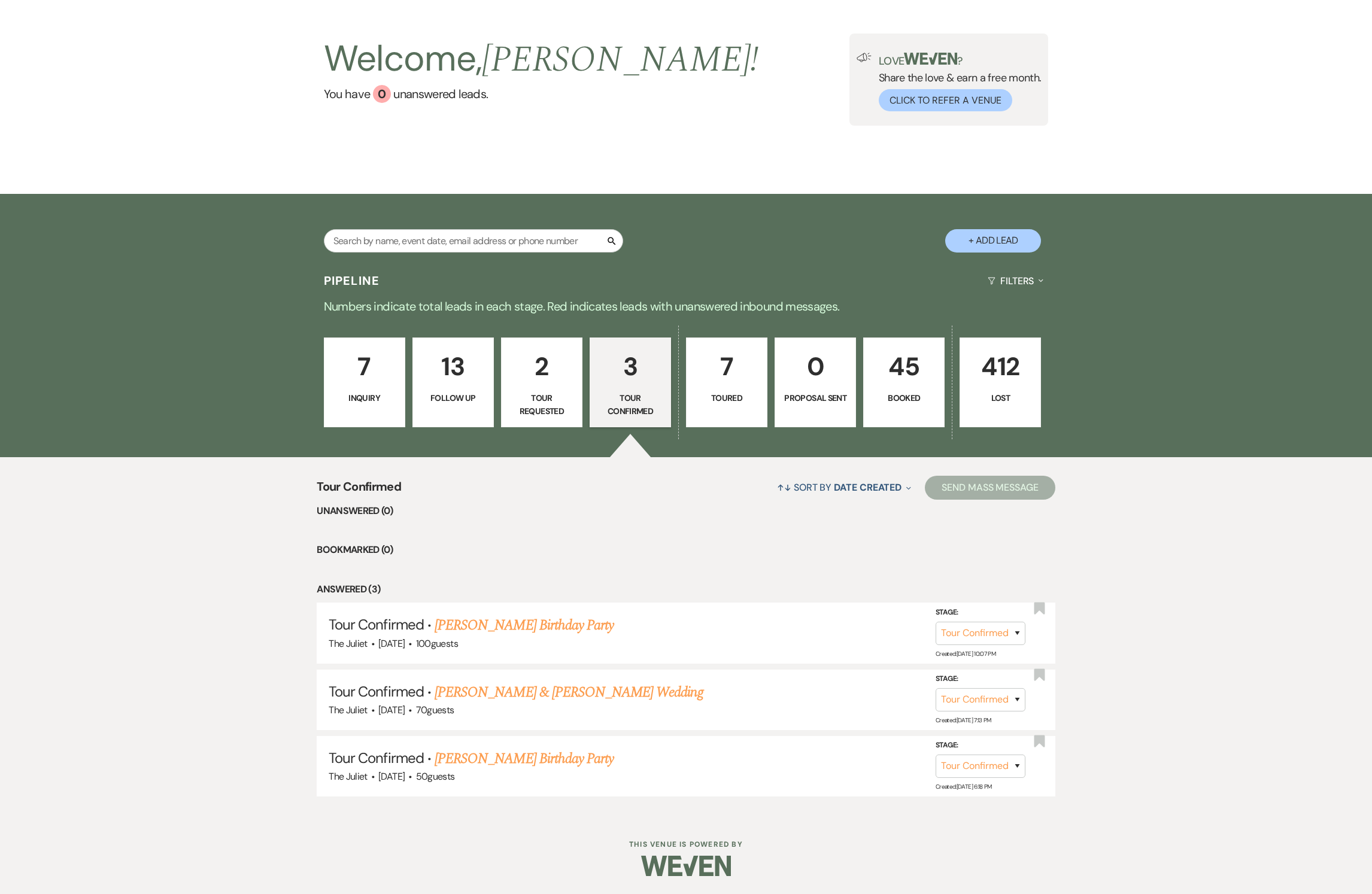
click at [372, 354] on p "7" at bounding box center [364, 367] width 65 height 40
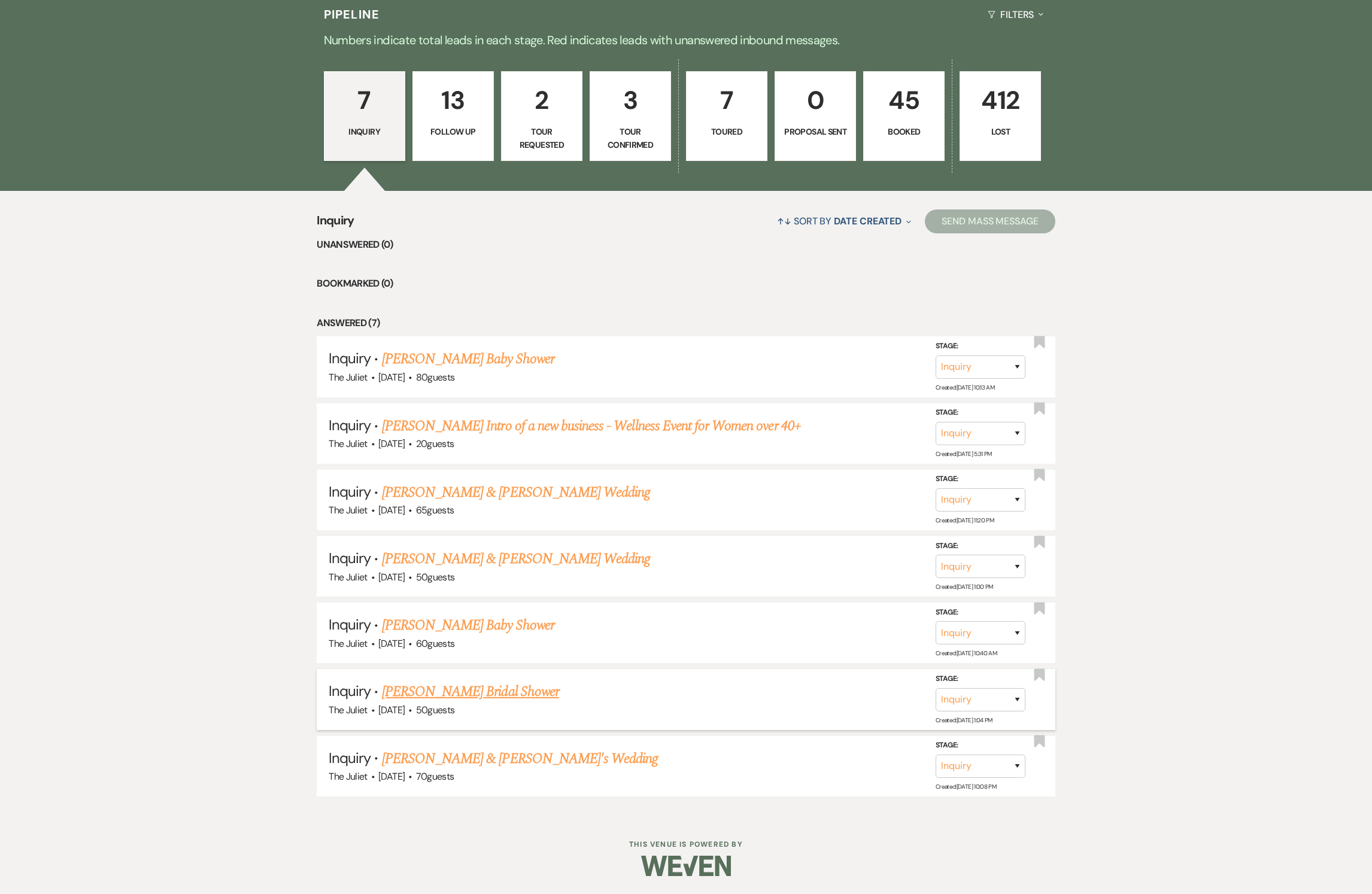
scroll to position [353, 0]
click at [438, 446] on link "[PERSON_NAME] Baby Shower" at bounding box center [468, 625] width 172 height 22
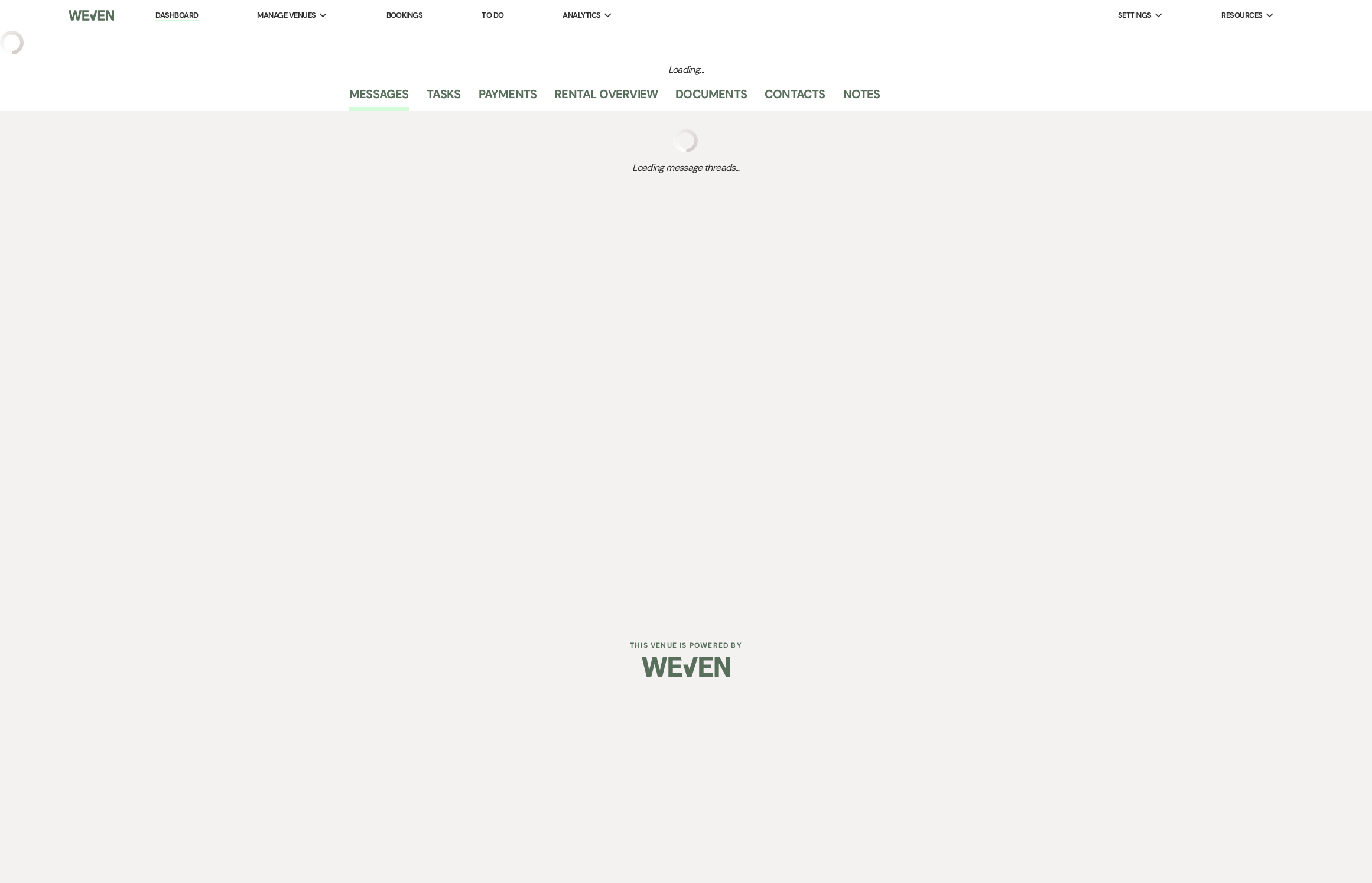
select select "5"
select select "3"
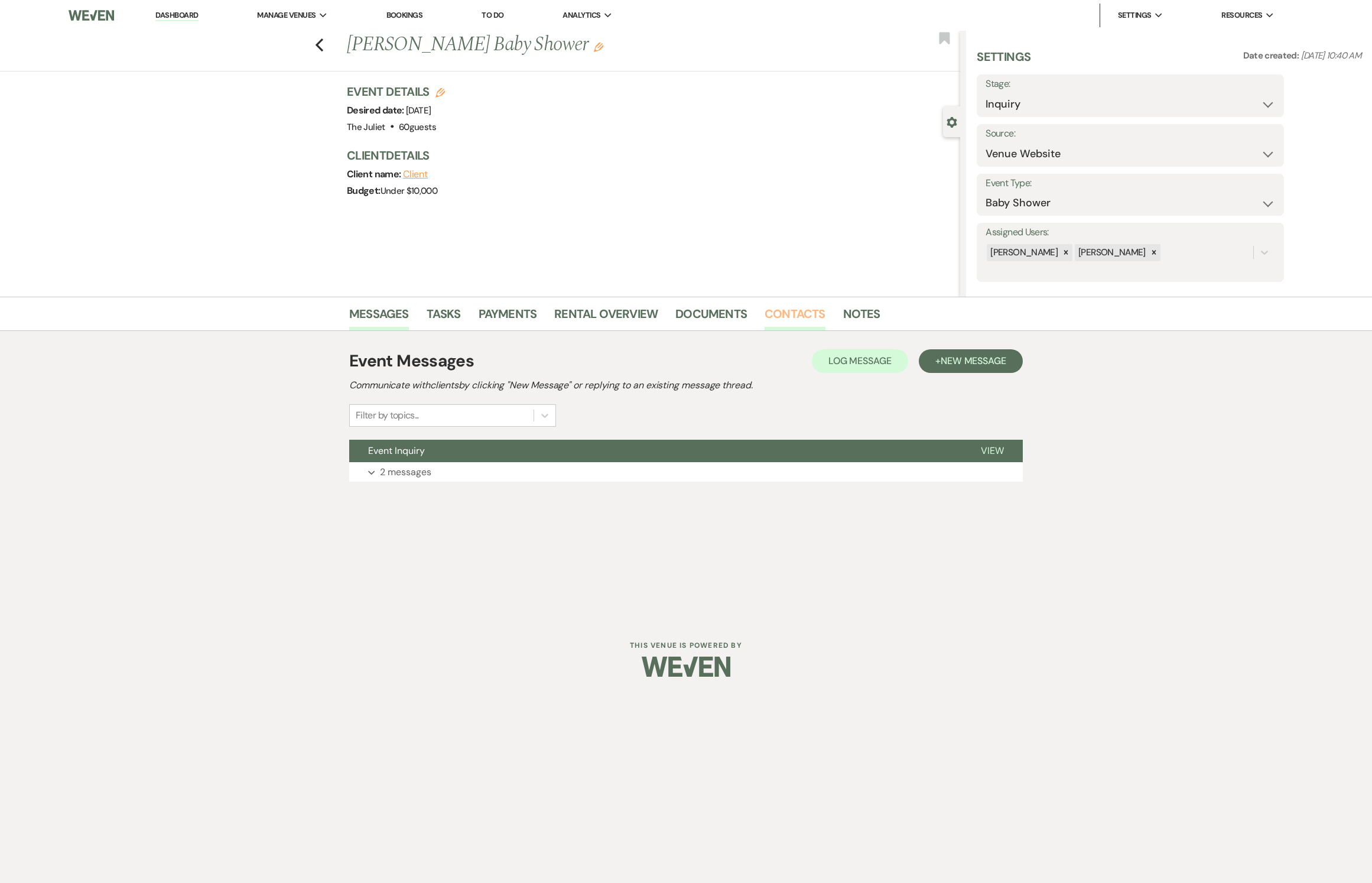
click at [676, 319] on link "Contacts" at bounding box center [795, 317] width 61 height 26
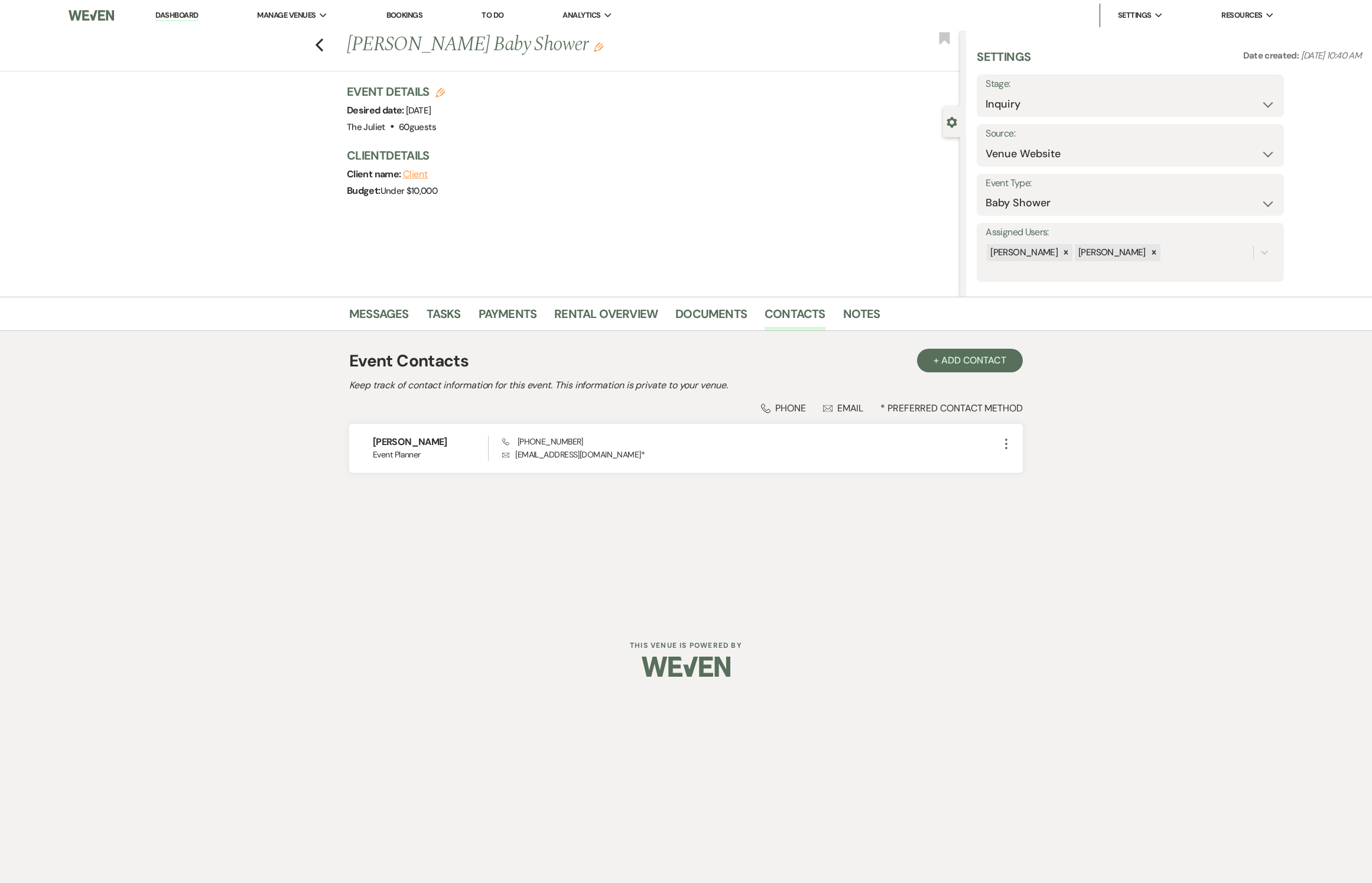
click at [313, 52] on div "Previous [PERSON_NAME] Baby Shower Edit Bookmark" at bounding box center [477, 51] width 966 height 41
click at [318, 49] on icon "Previous" at bounding box center [319, 44] width 8 height 14
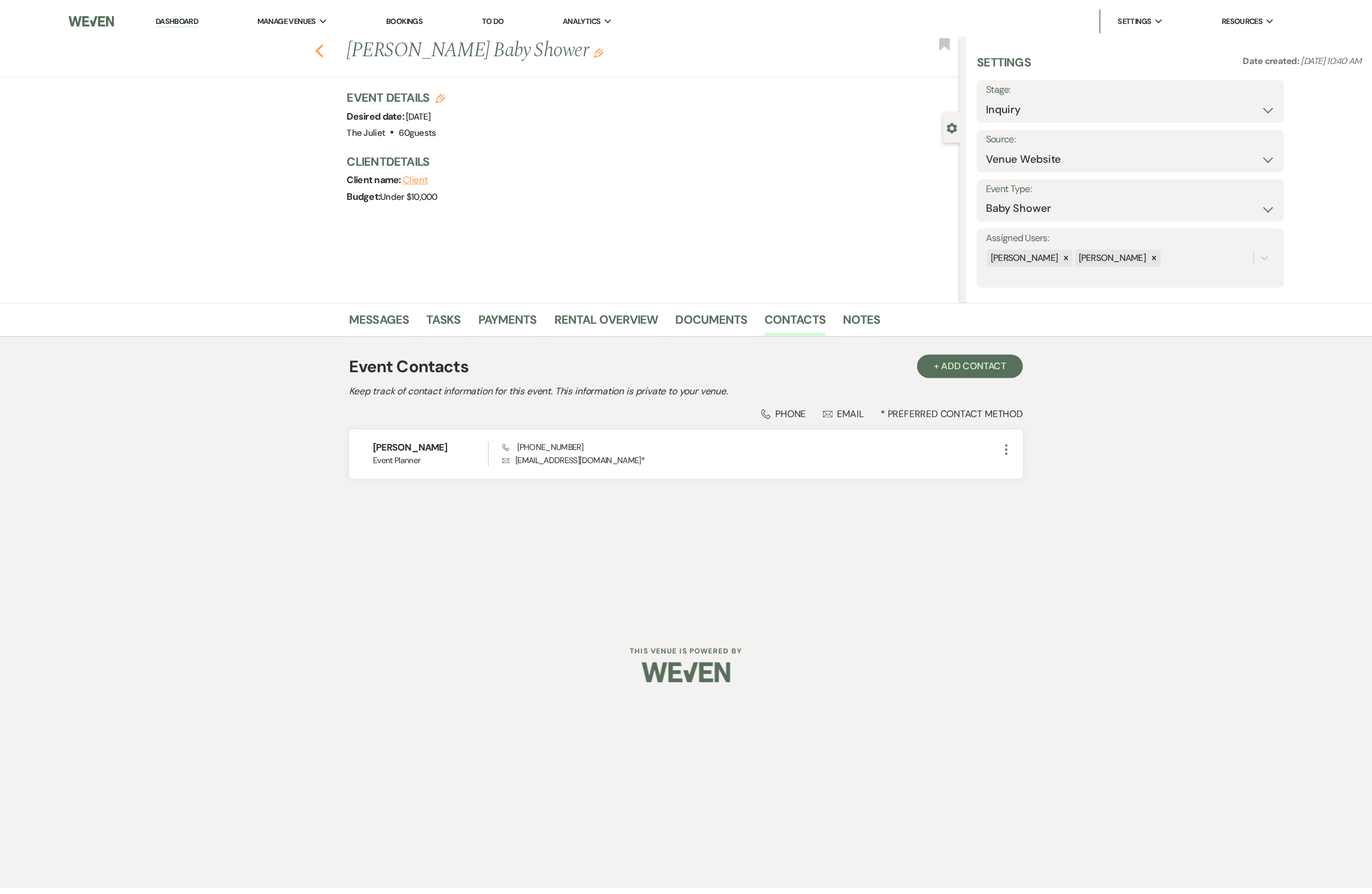
scroll to position [353, 0]
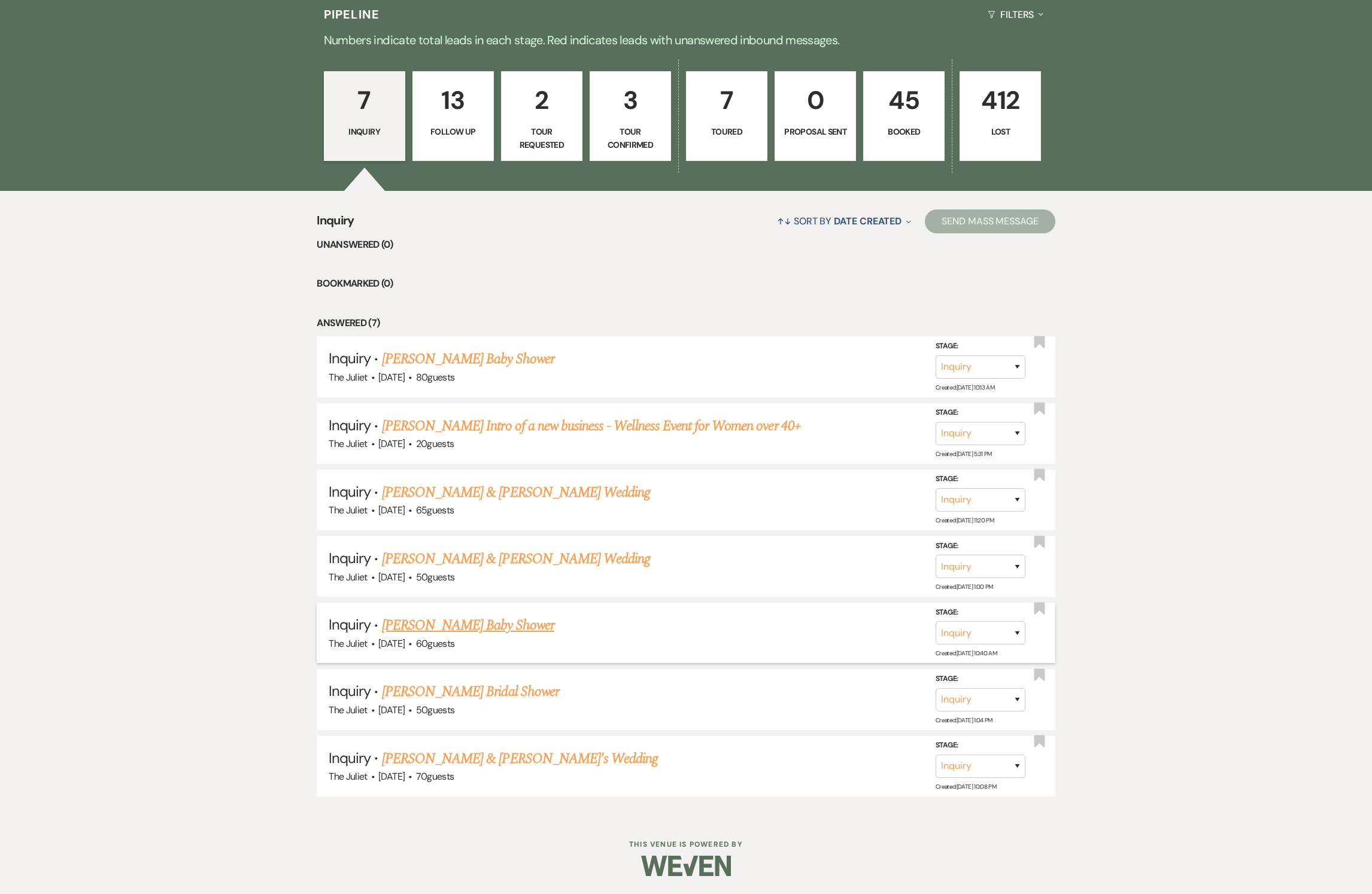
click at [425, 446] on link "[PERSON_NAME] Baby Shower" at bounding box center [468, 625] width 172 height 22
select select "5"
select select "3"
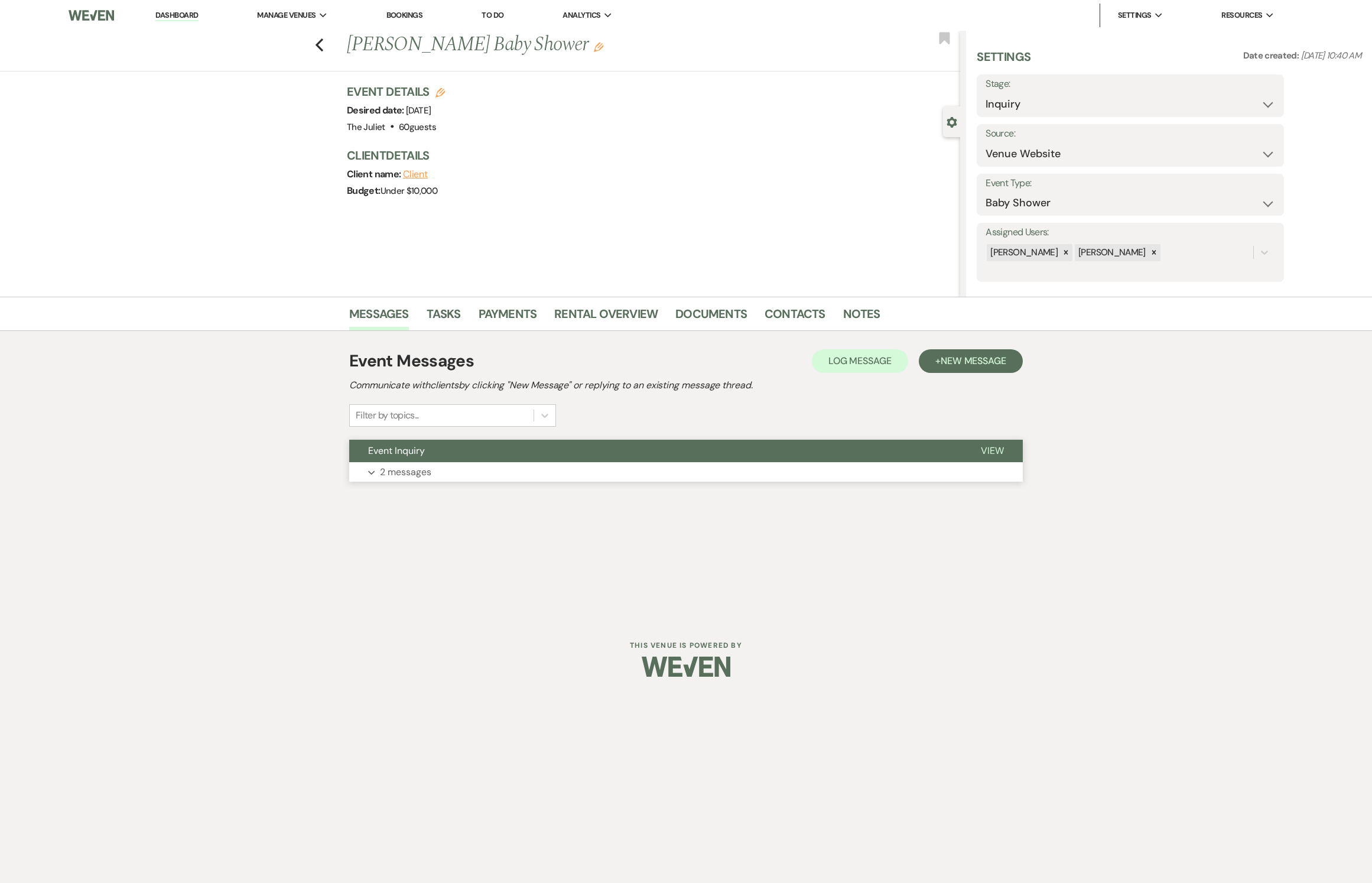
click at [420, 441] on p "2 messages" at bounding box center [405, 472] width 51 height 15
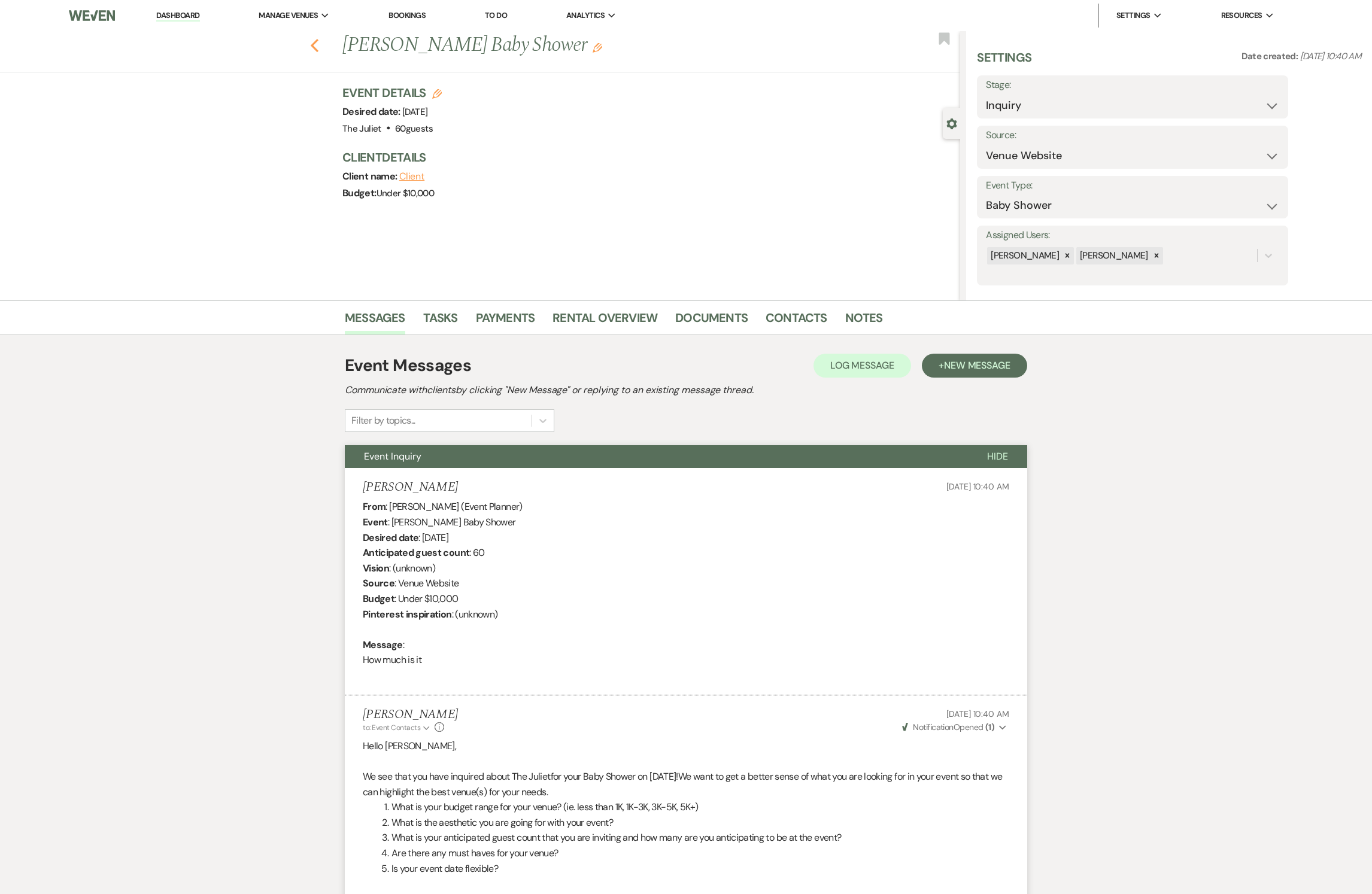
click at [319, 46] on icon "Previous" at bounding box center [314, 45] width 9 height 14
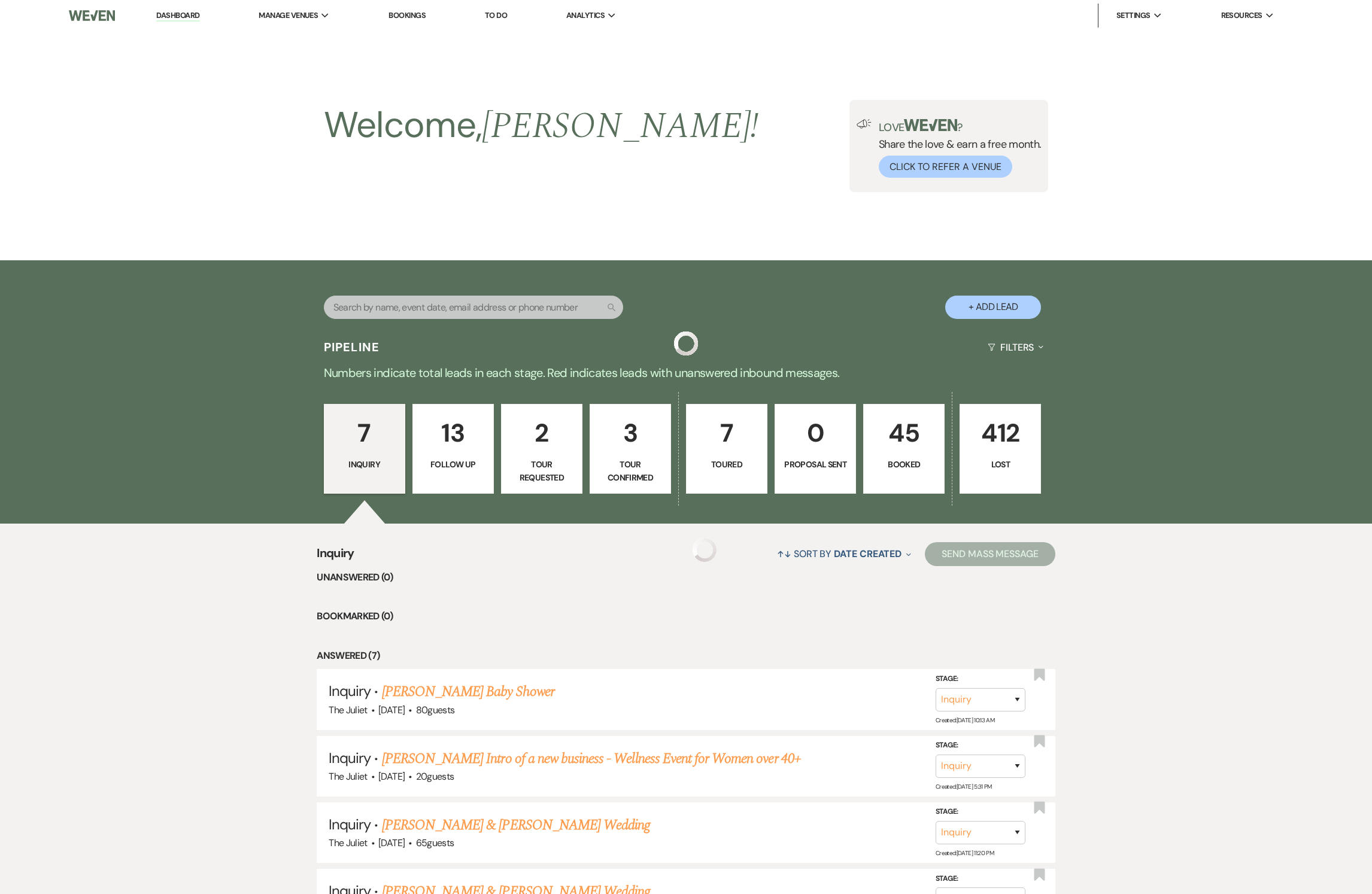
scroll to position [353, 0]
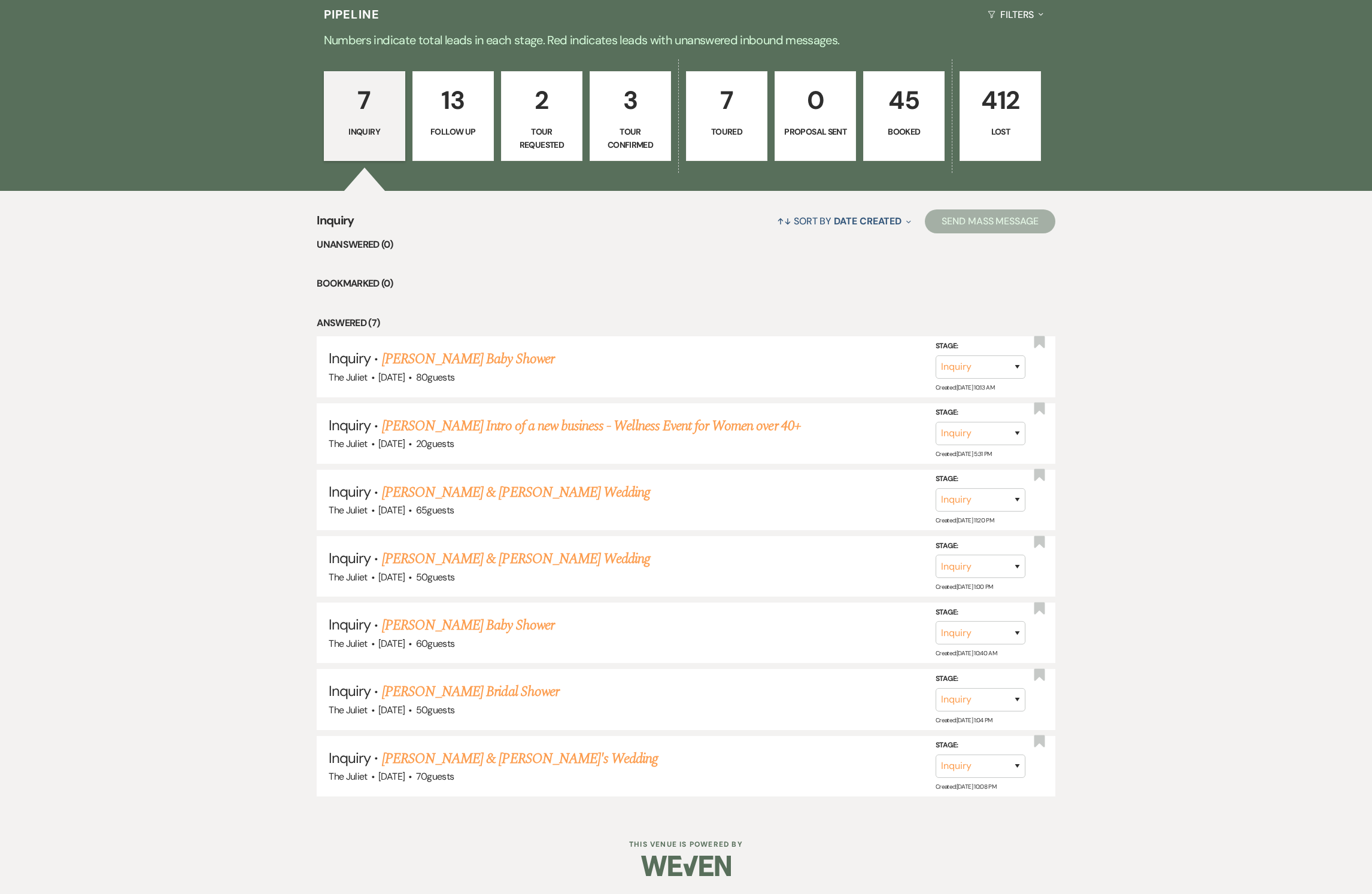
click at [537, 89] on p "2" at bounding box center [541, 100] width 65 height 40
select select "2"
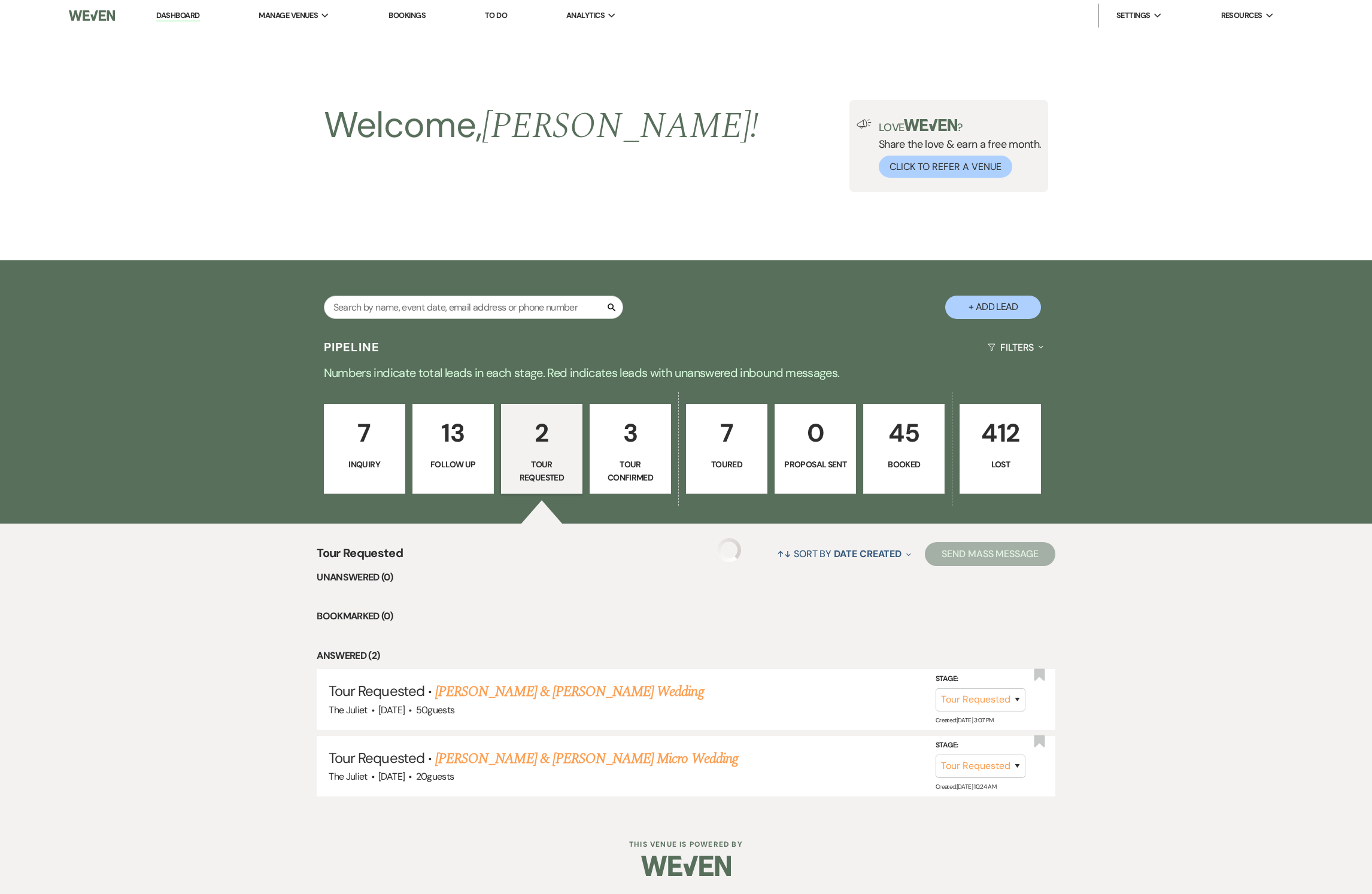
scroll to position [24, 0]
click at [449, 446] on p "Follow Up" at bounding box center [452, 464] width 65 height 13
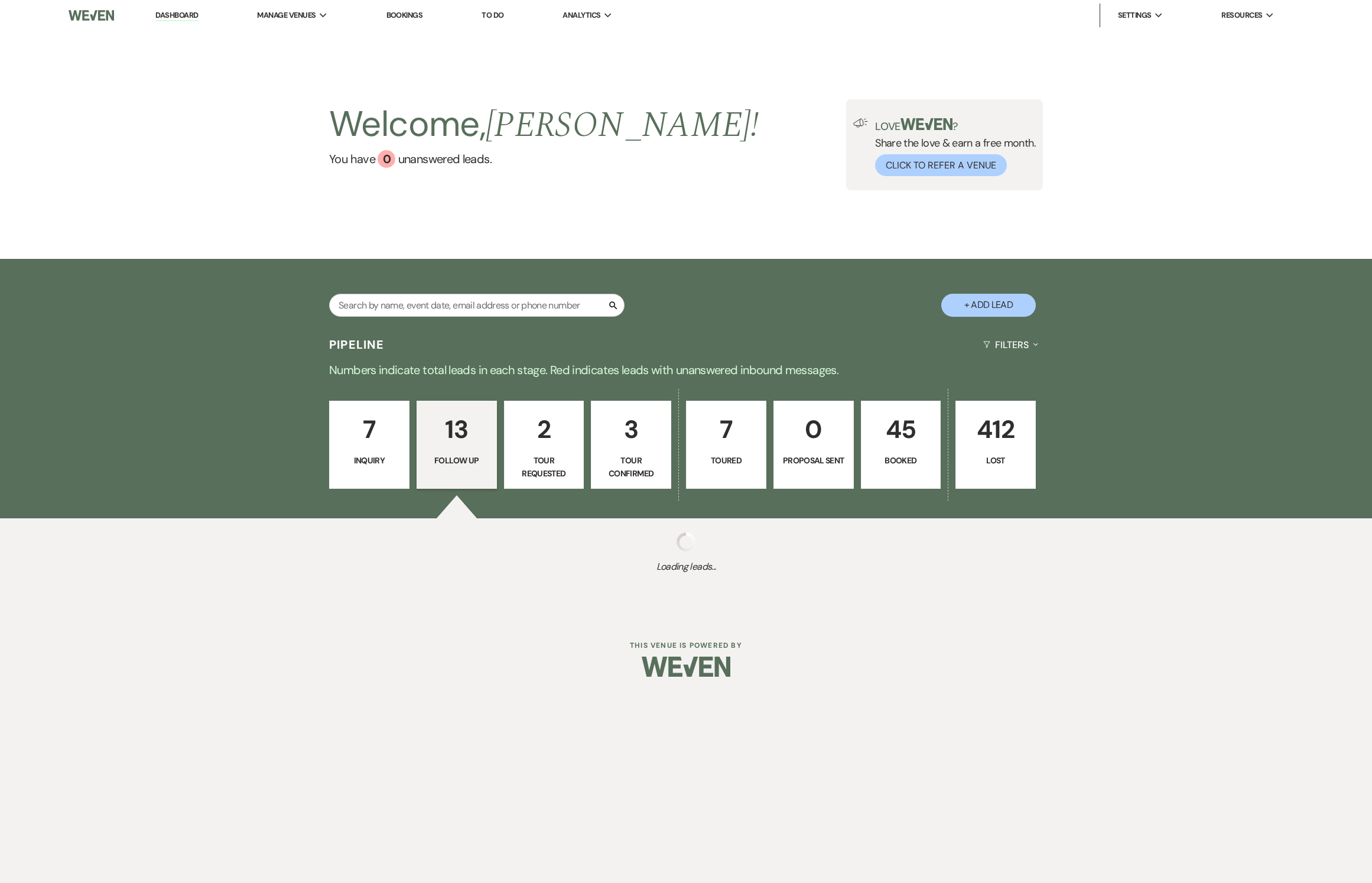
select select "9"
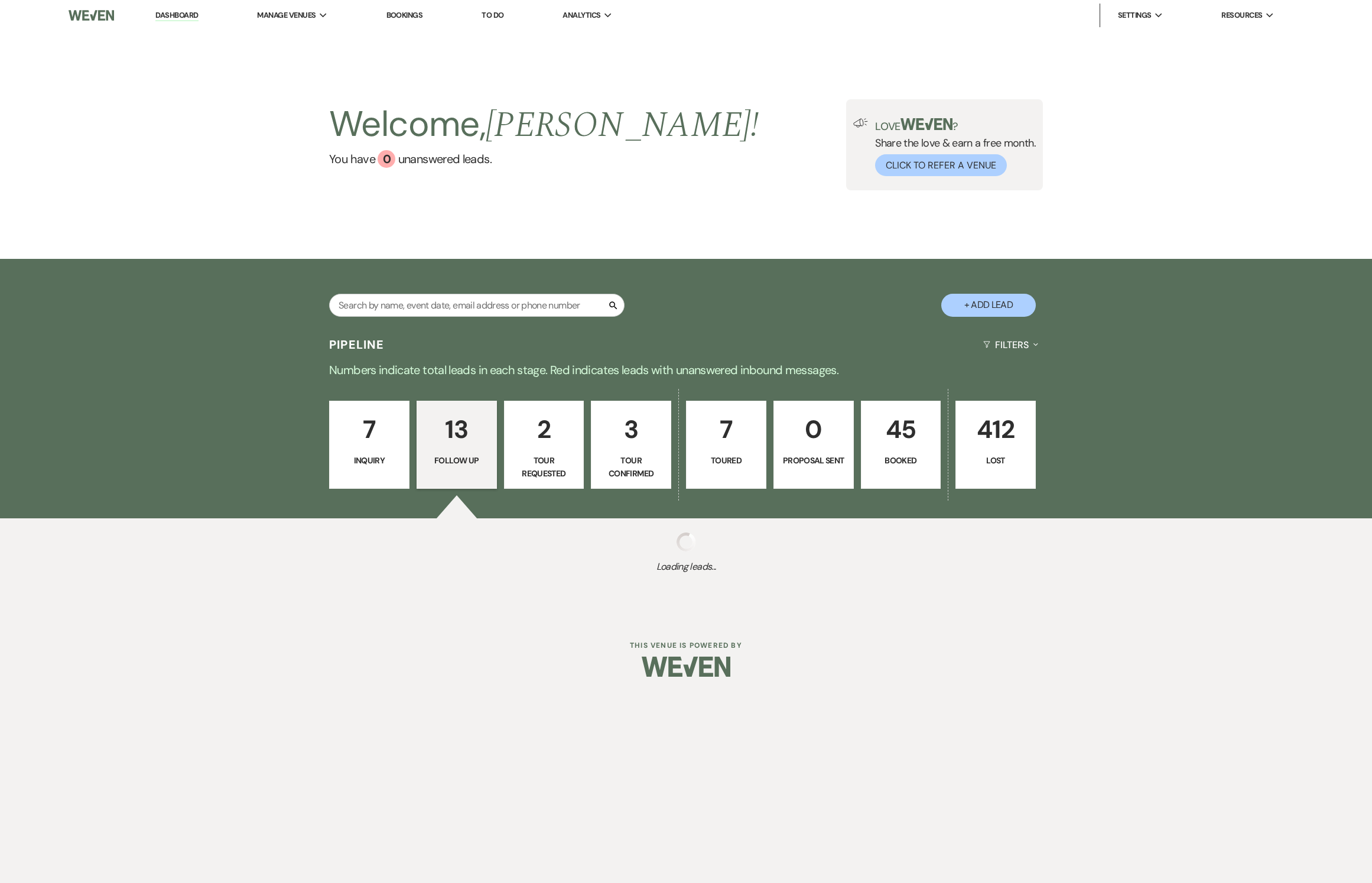
select select "9"
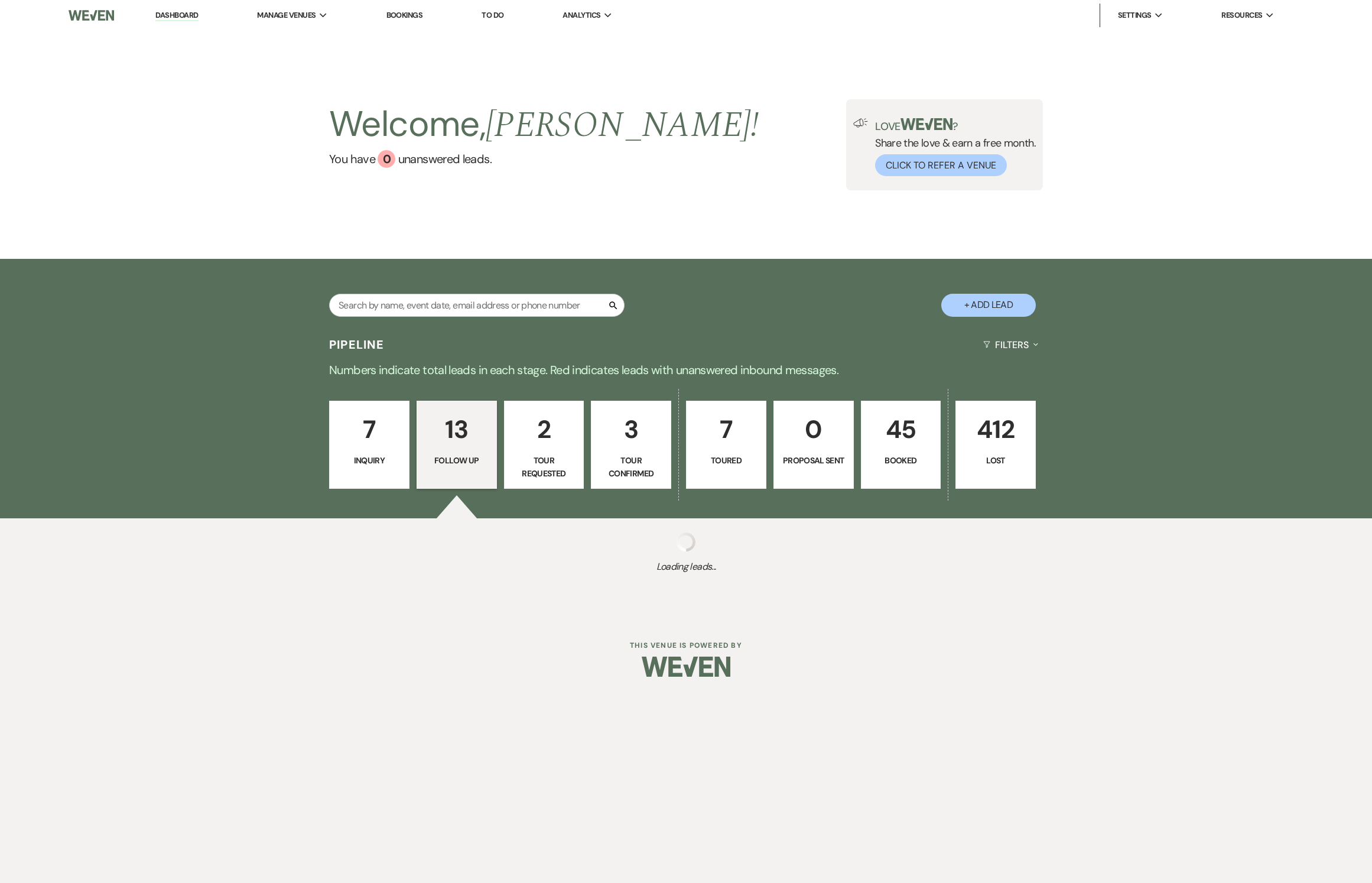
select select "9"
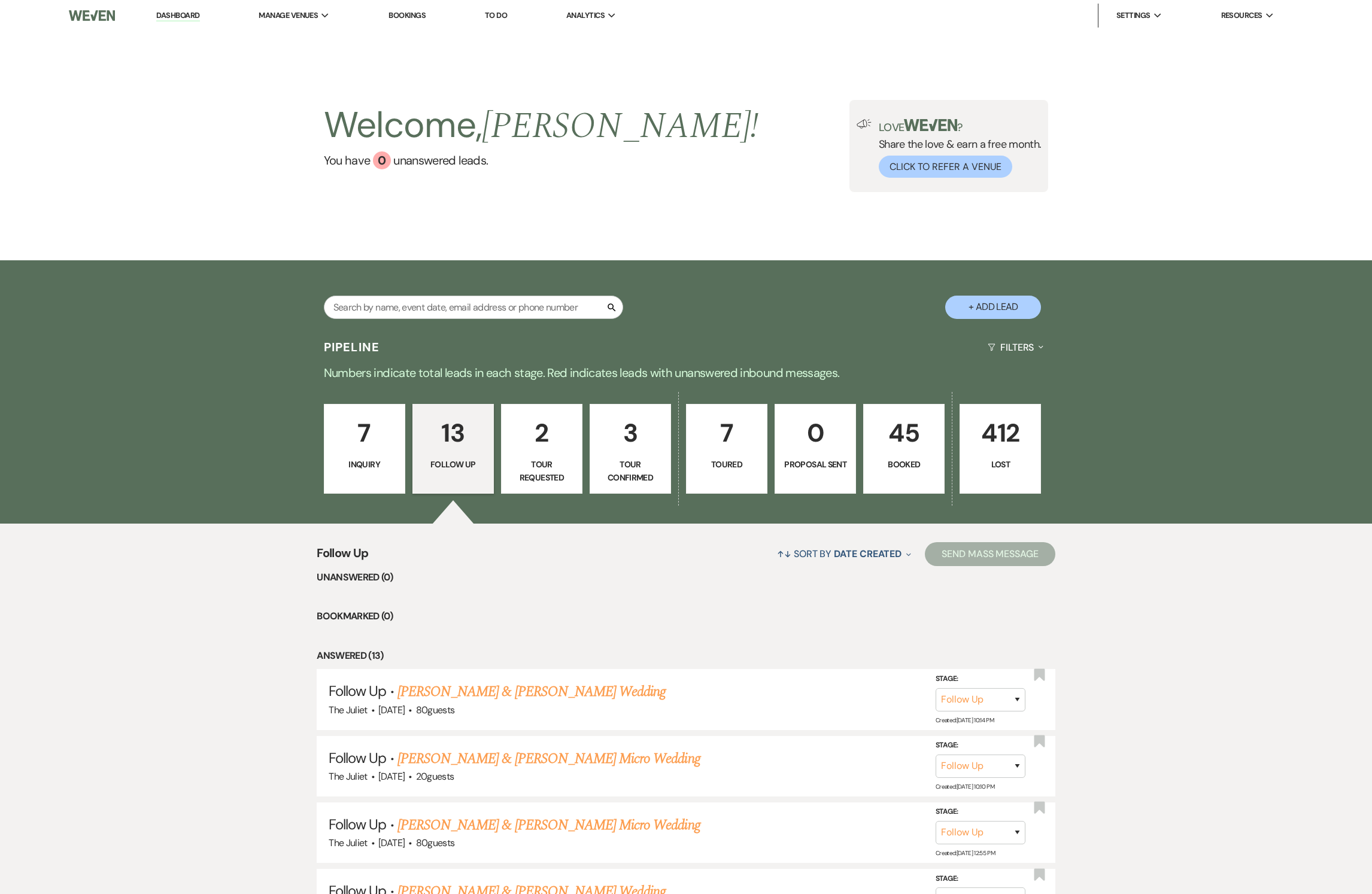
scroll to position [-1, 0]
click at [367, 446] on p "7" at bounding box center [364, 433] width 65 height 40
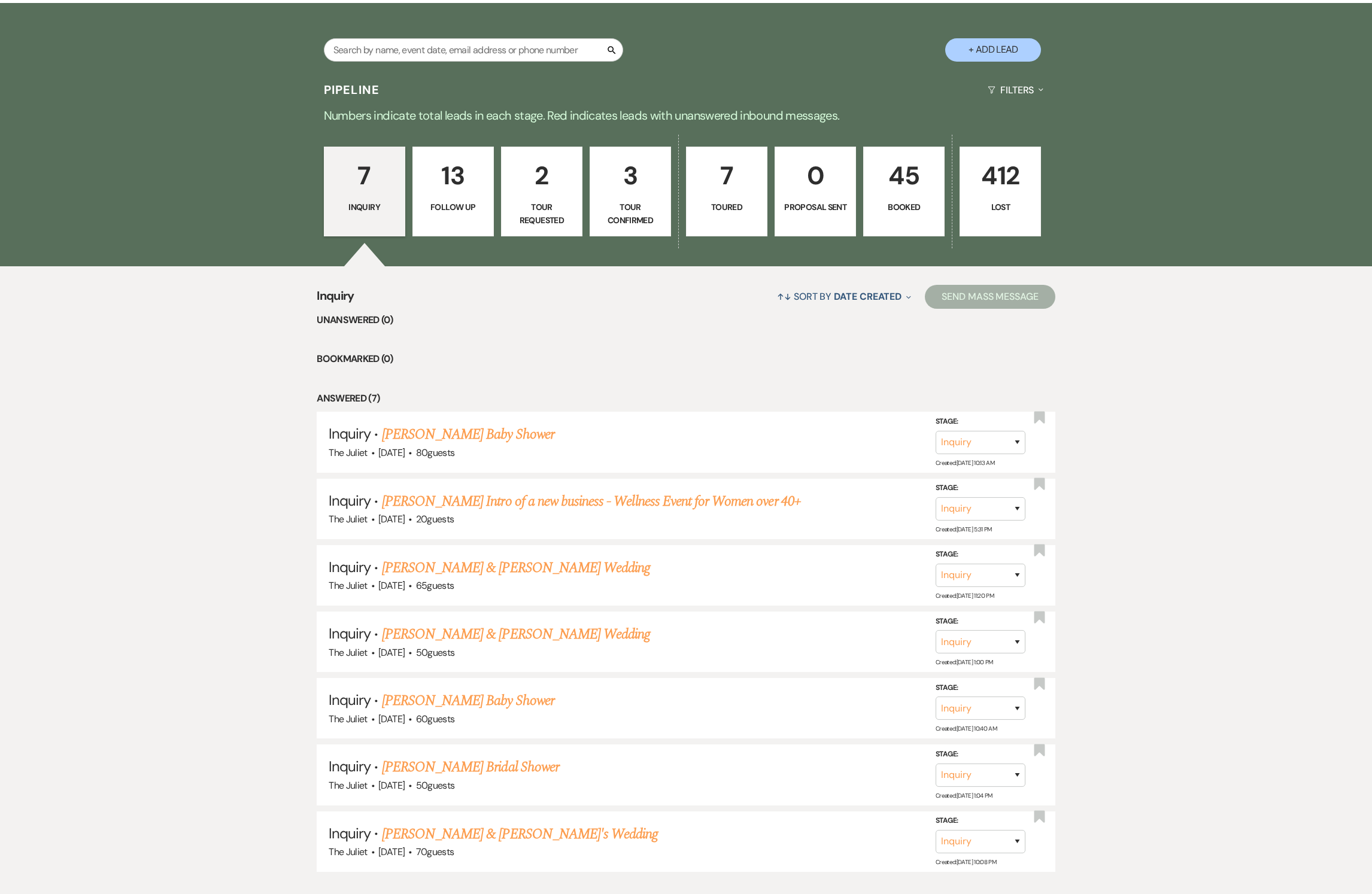
scroll to position [256, 0]
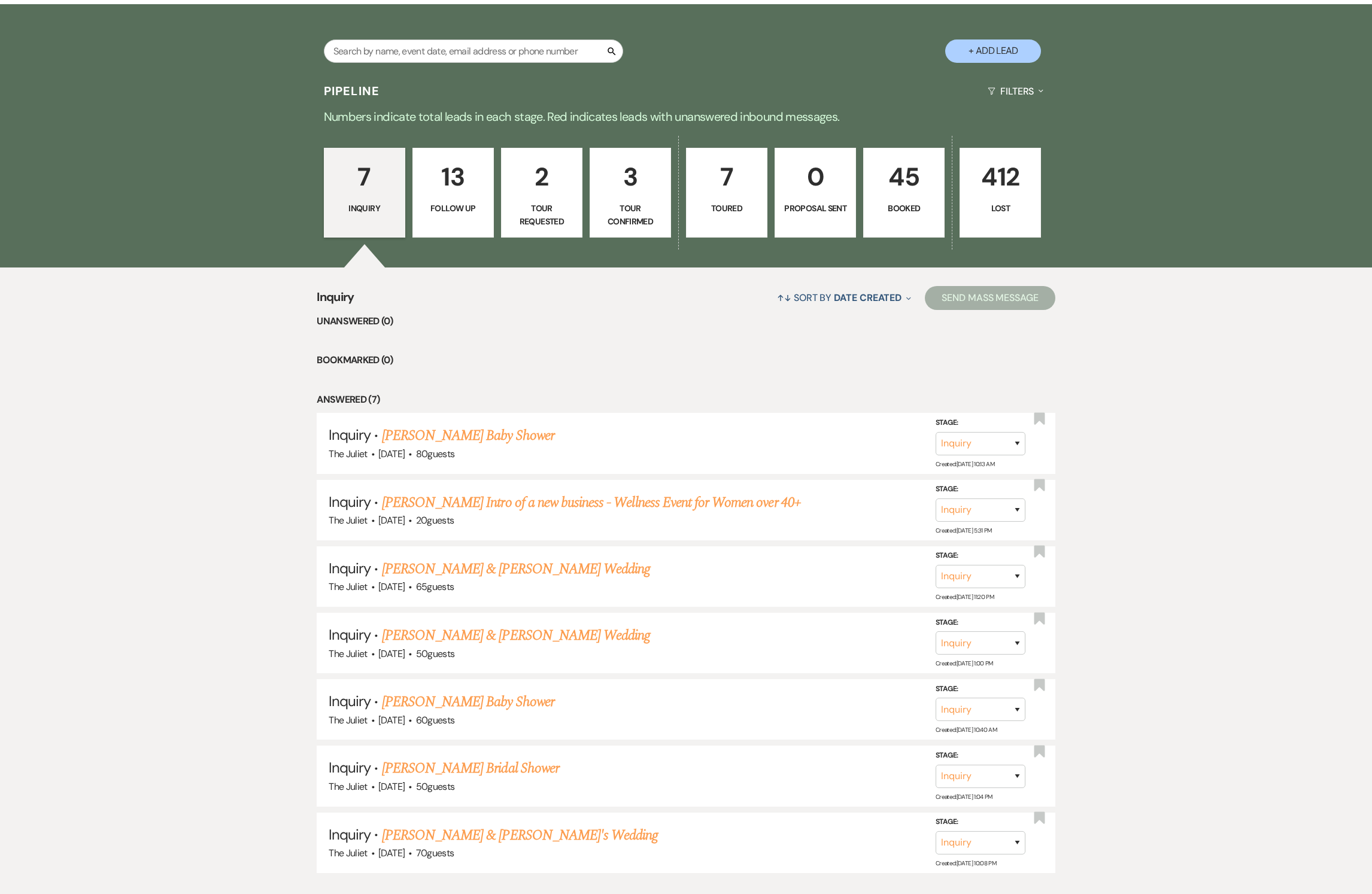
click at [539, 228] on p "Tour Requested" at bounding box center [541, 215] width 65 height 27
select select "2"
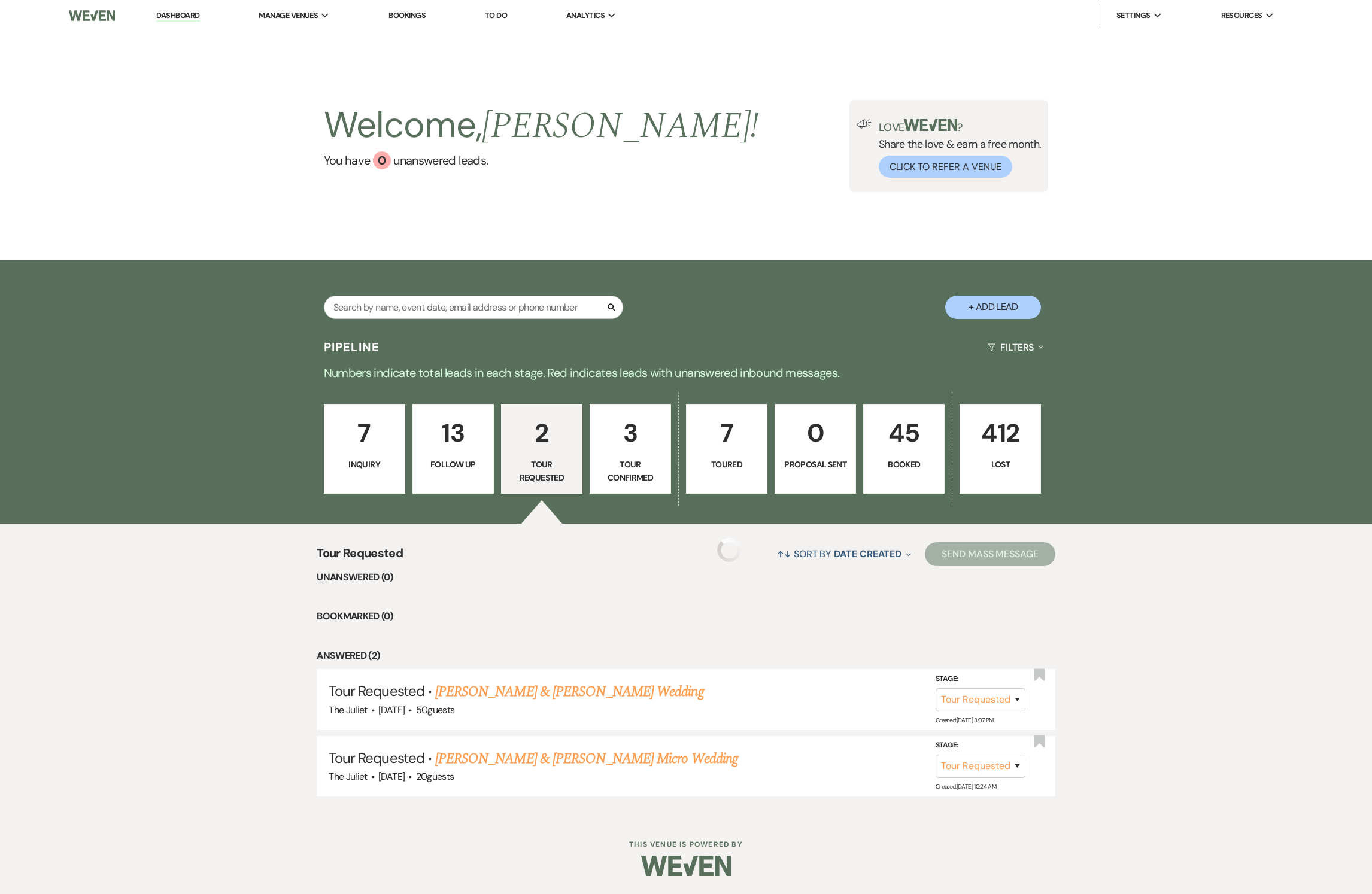
scroll to position [24, 0]
click at [365, 438] on link "7 Inquiry" at bounding box center [365, 448] width 81 height 90
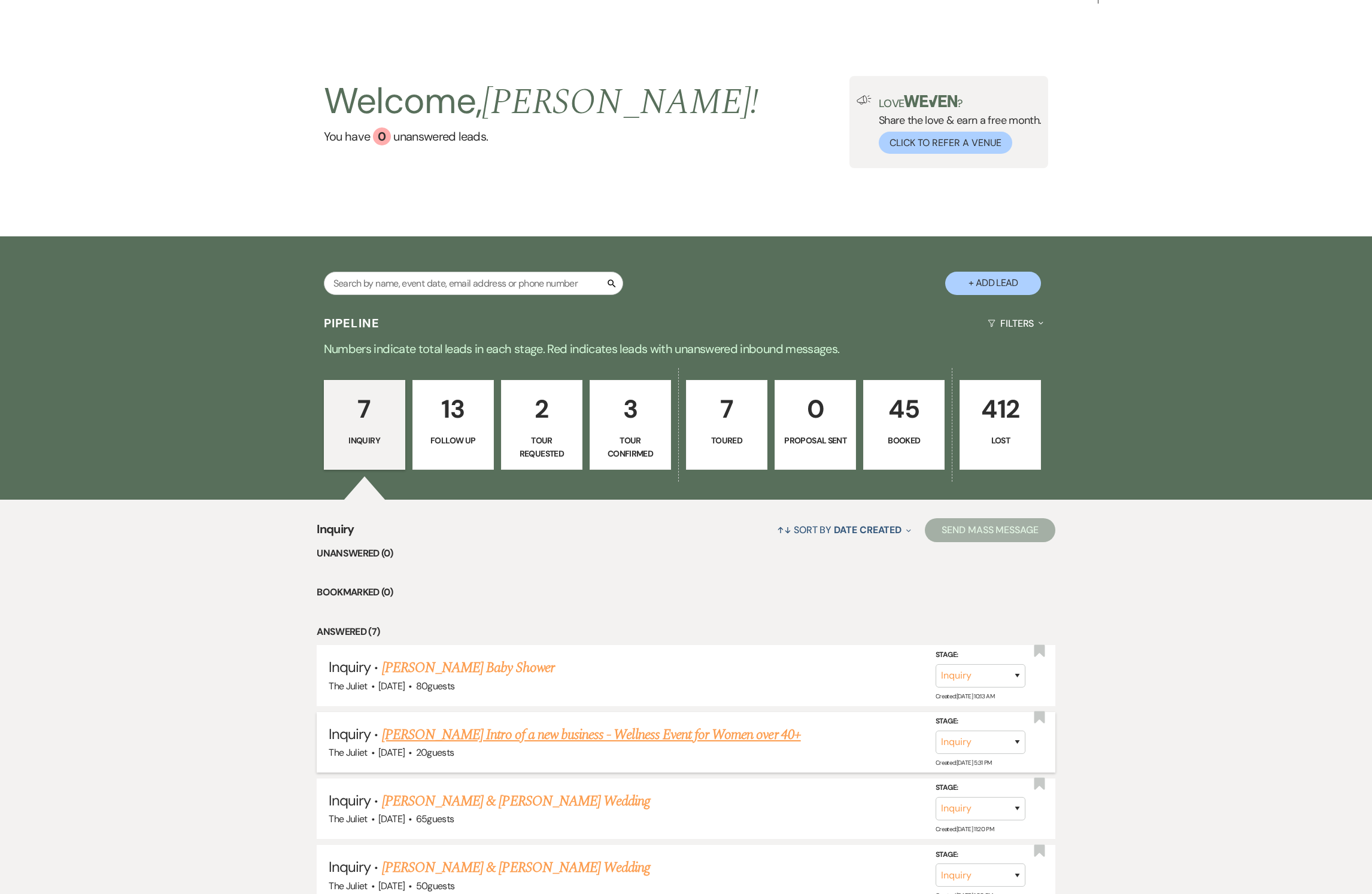
click at [517, 446] on link "[PERSON_NAME] Intro of a new business - Wellness Event for Women over 40+" at bounding box center [591, 734] width 419 height 22
select select "5"
select select "13"
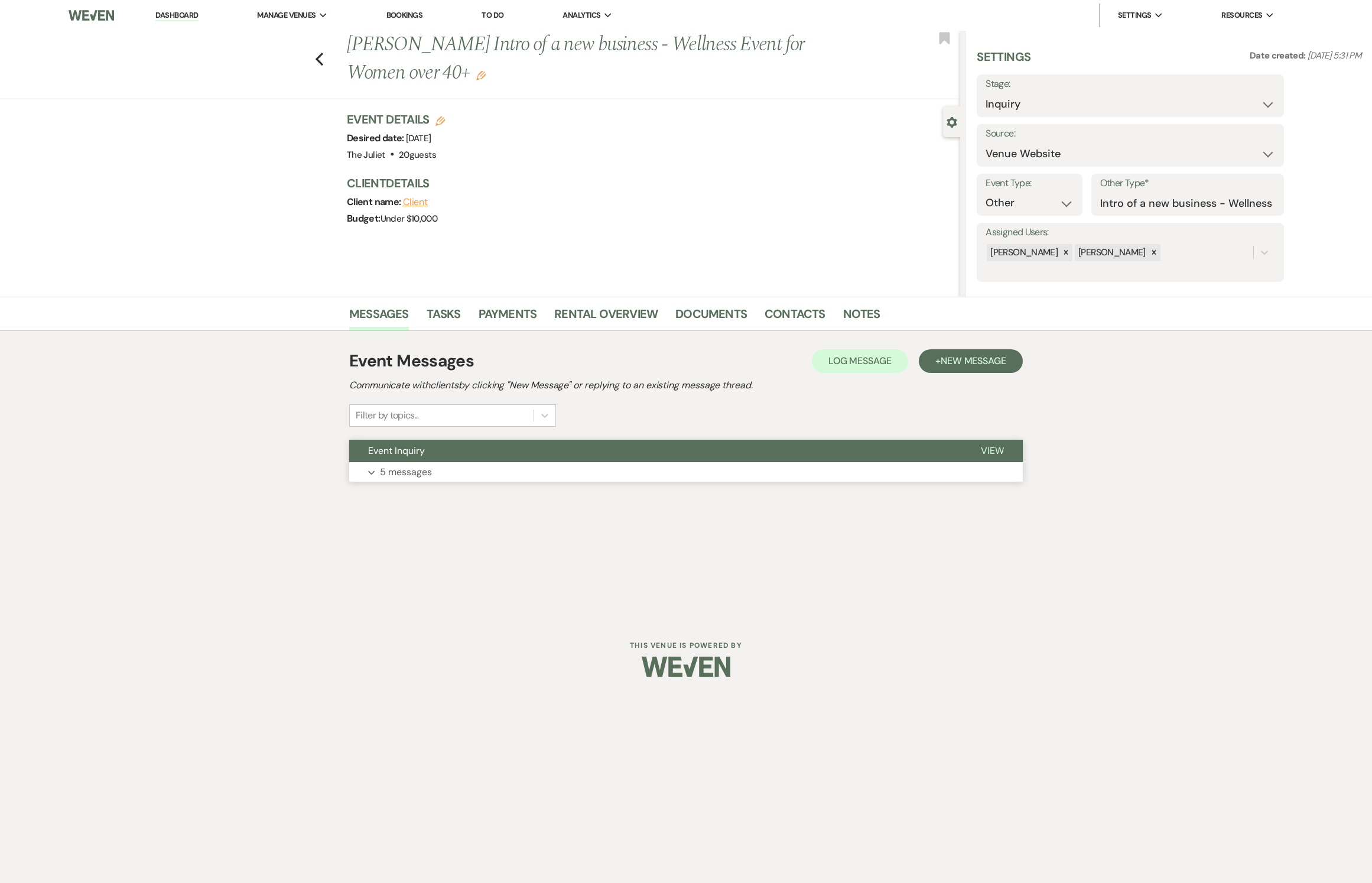
click at [423, 441] on p "5 messages" at bounding box center [406, 472] width 52 height 15
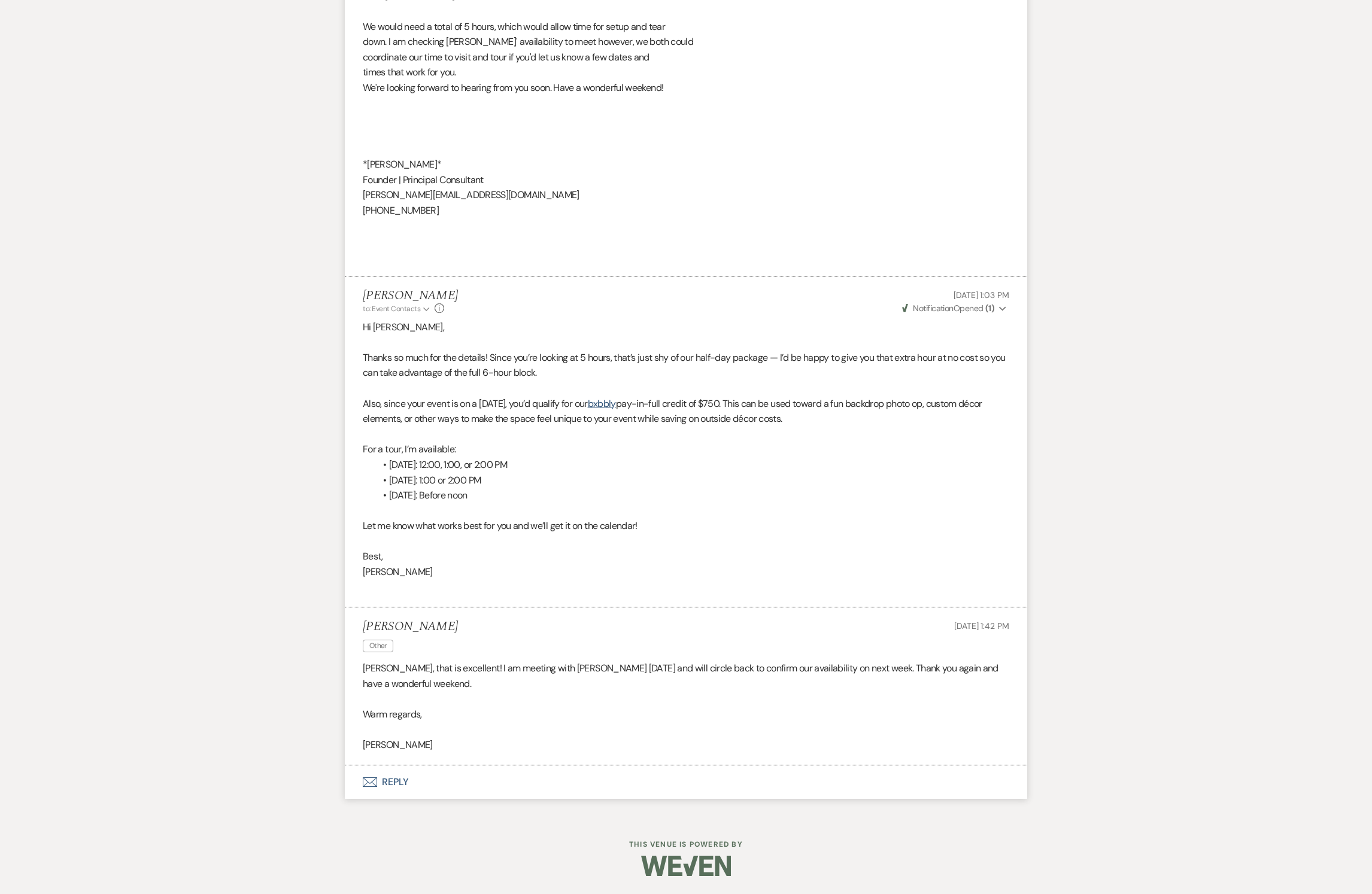
scroll to position [1281, 0]
click at [395, 446] on button "Envelope Reply" at bounding box center [686, 781] width 682 height 33
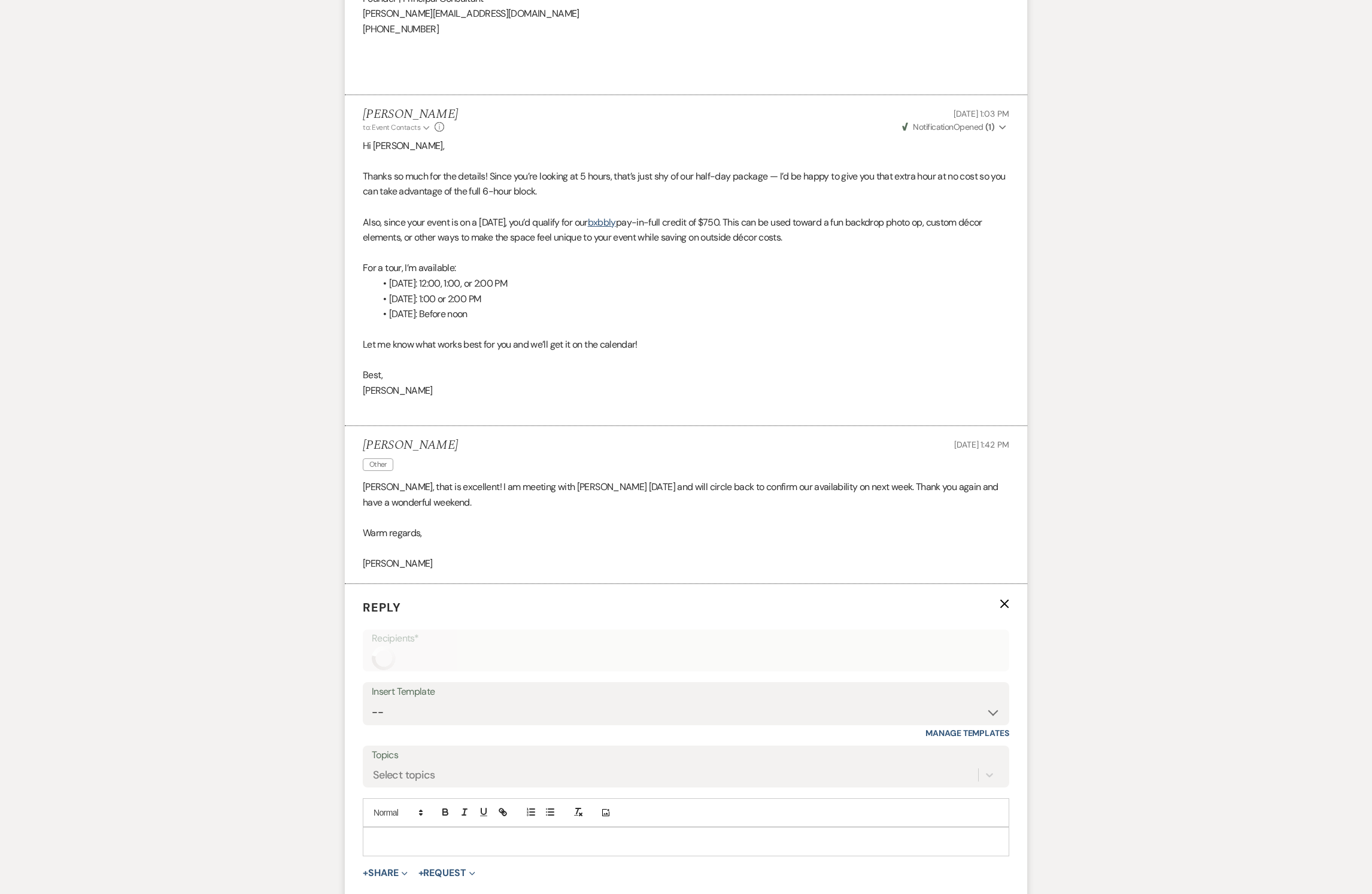
scroll to position [1647, 0]
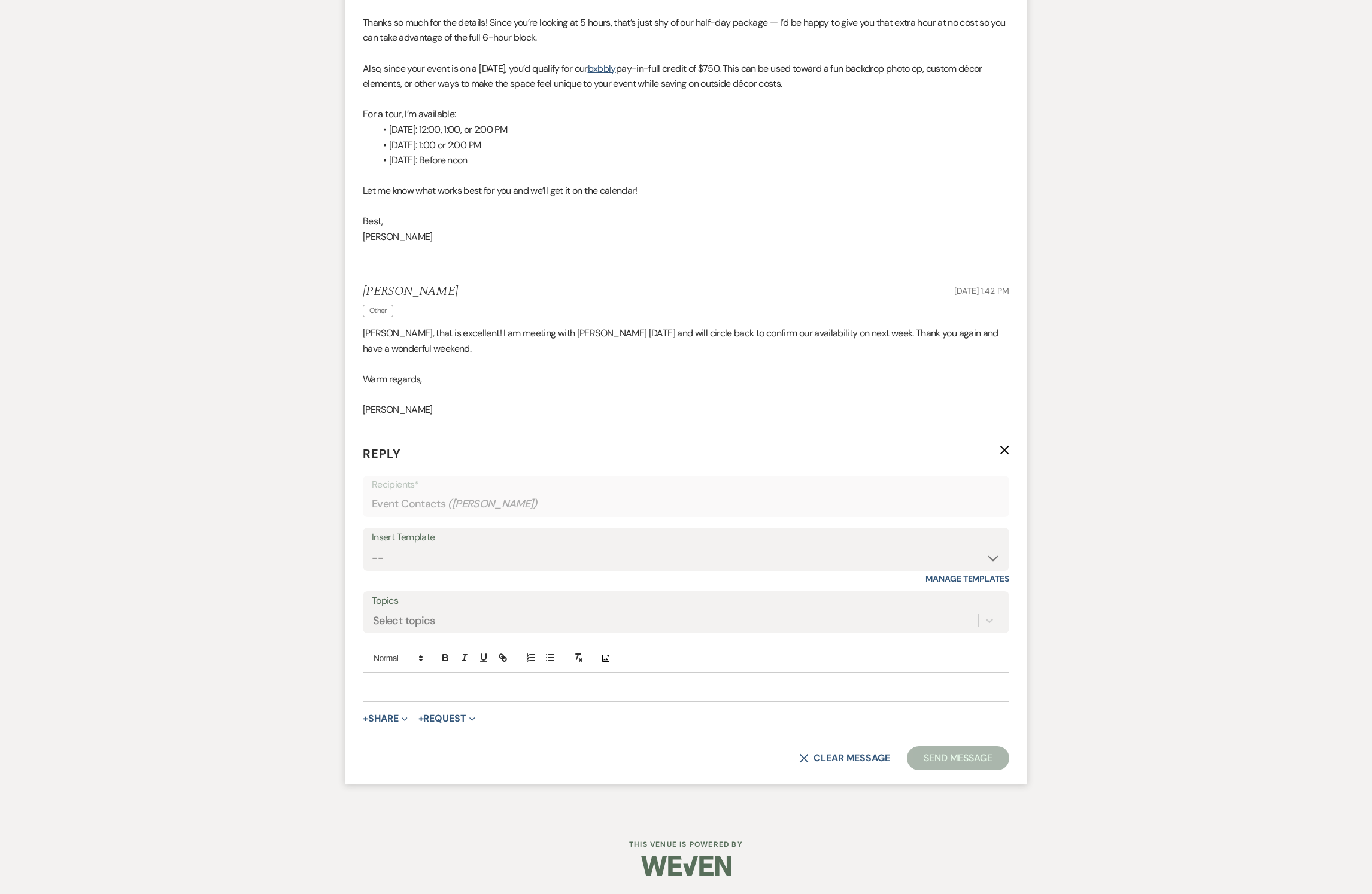
click at [407, 446] on p at bounding box center [686, 687] width 627 height 13
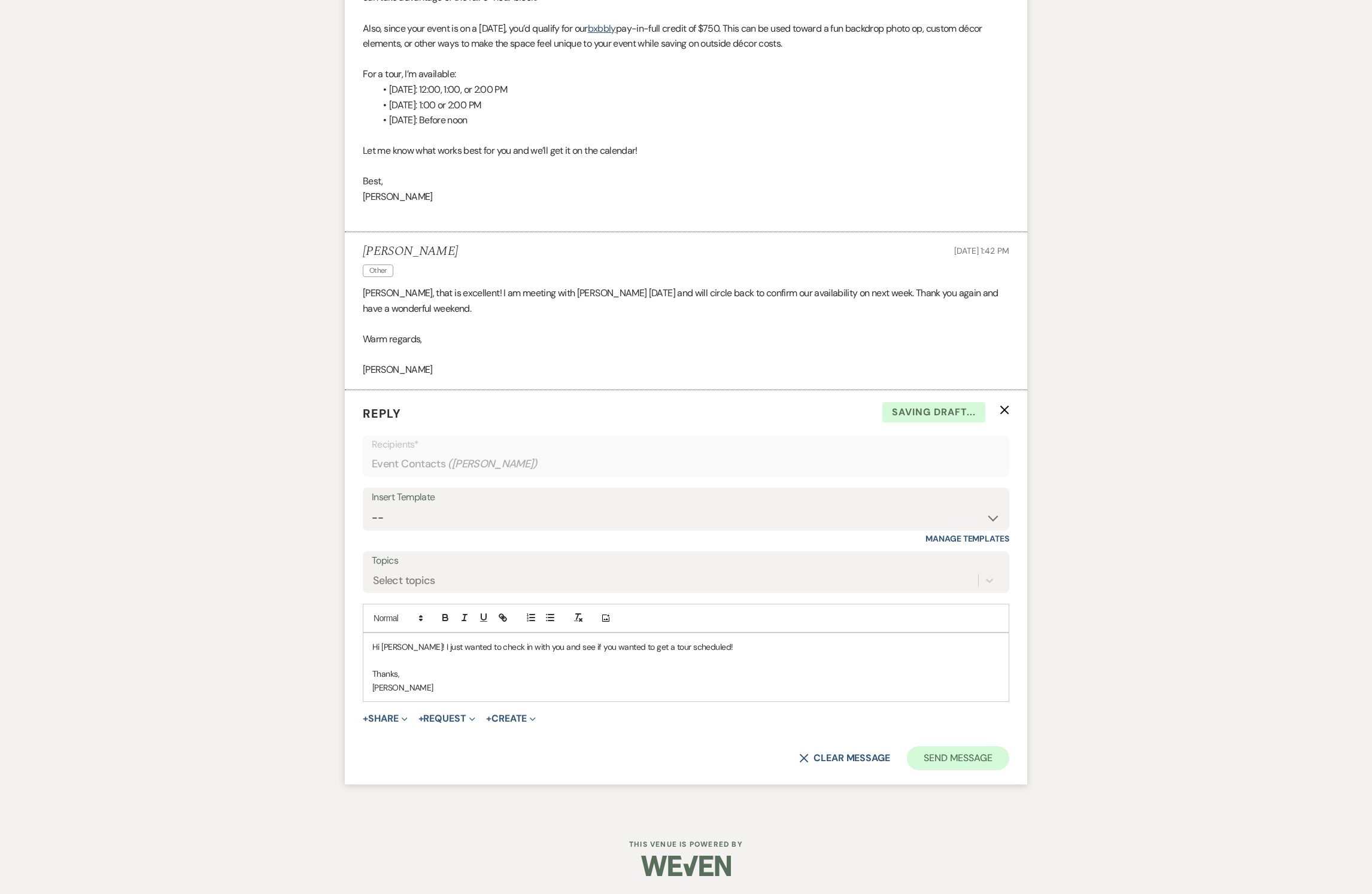
click at [685, 446] on button "Send Message" at bounding box center [958, 758] width 102 height 24
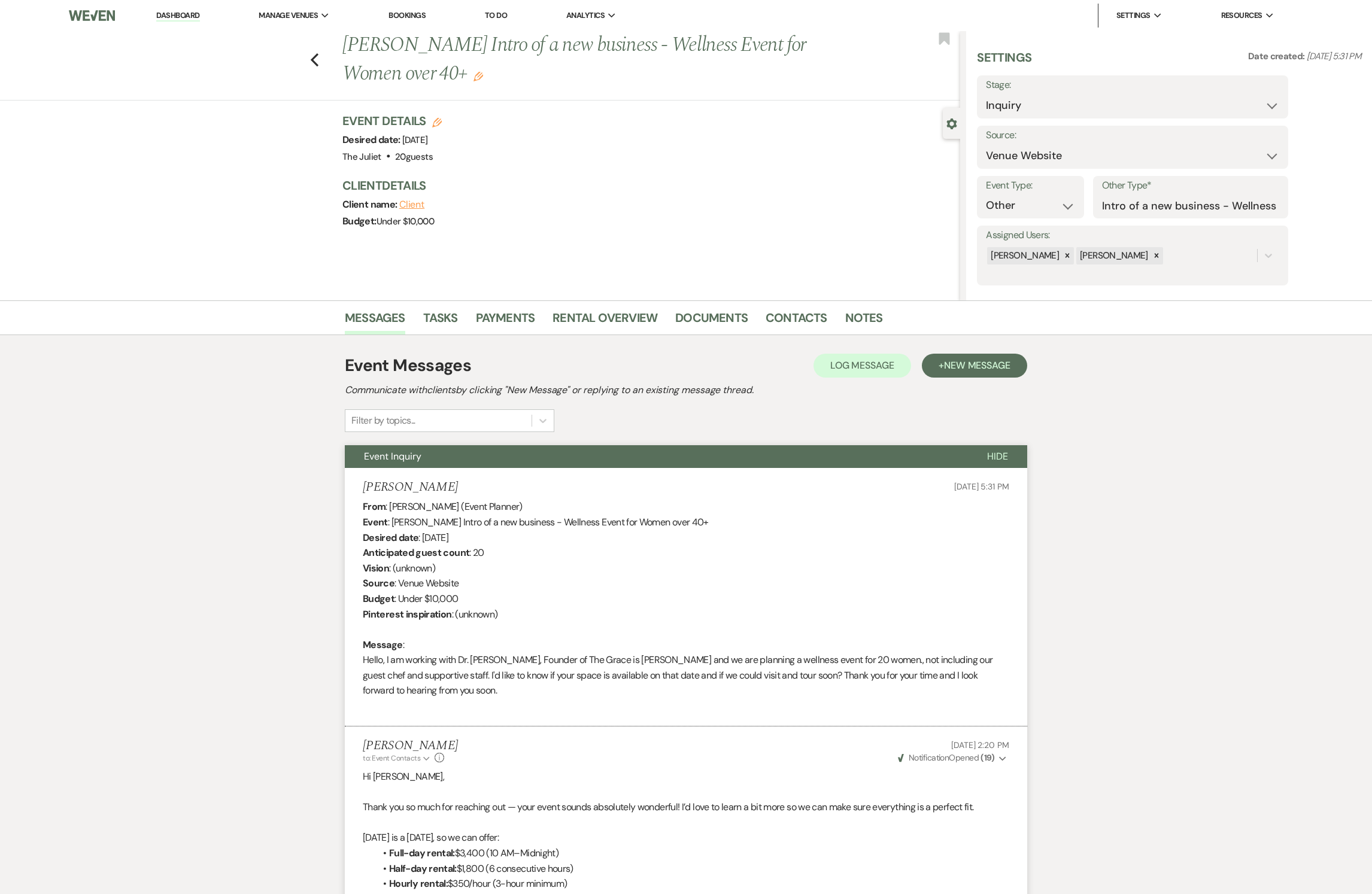
scroll to position [0, 0]
click at [319, 61] on icon "Previous" at bounding box center [314, 60] width 9 height 14
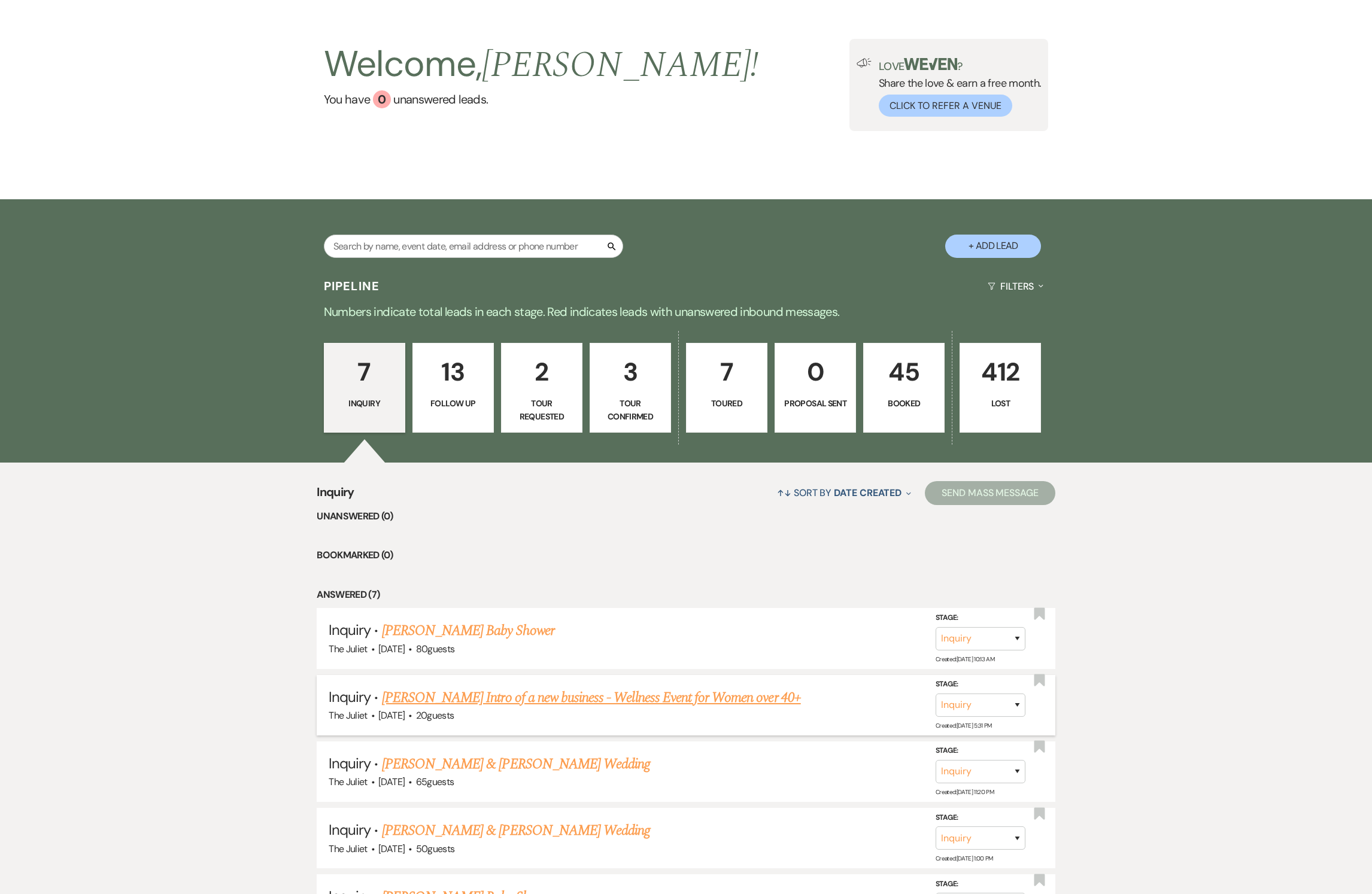
scroll to position [68, 0]
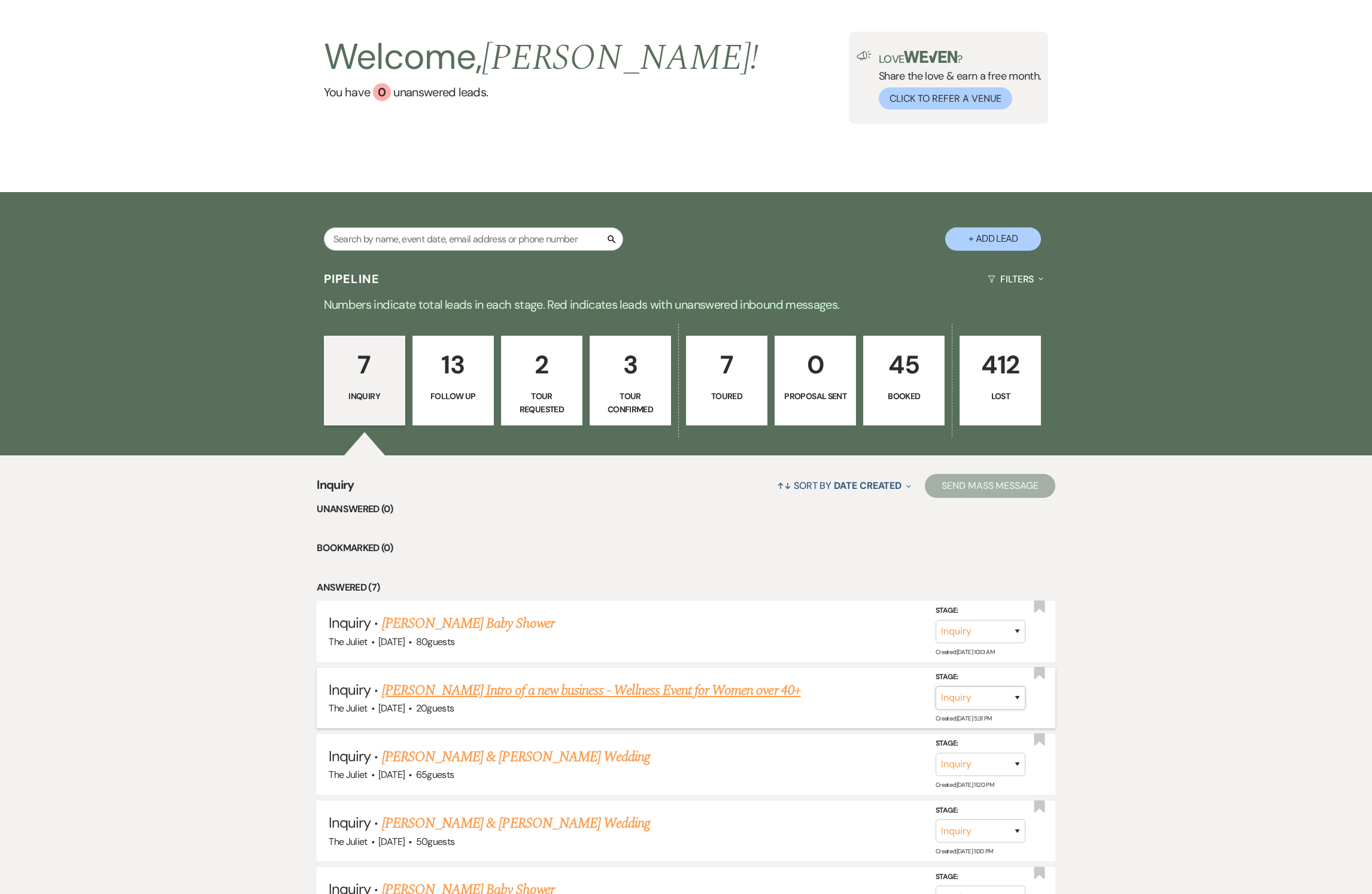
select select "2"
click at [685, 446] on button "Save" at bounding box center [1001, 697] width 60 height 24
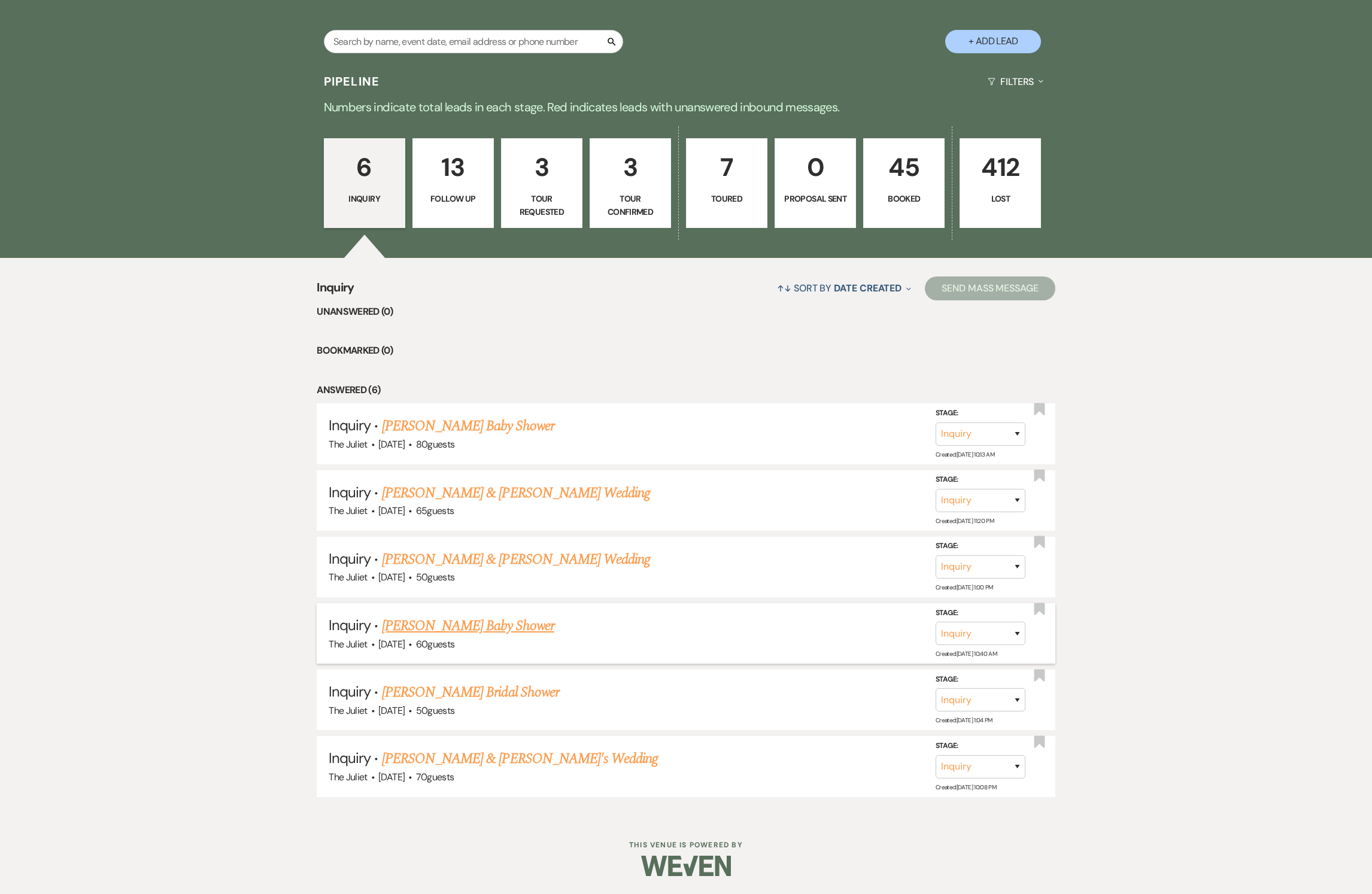
scroll to position [287, 0]
click at [443, 192] on p "Follow Up" at bounding box center [452, 199] width 65 height 13
select select "9"
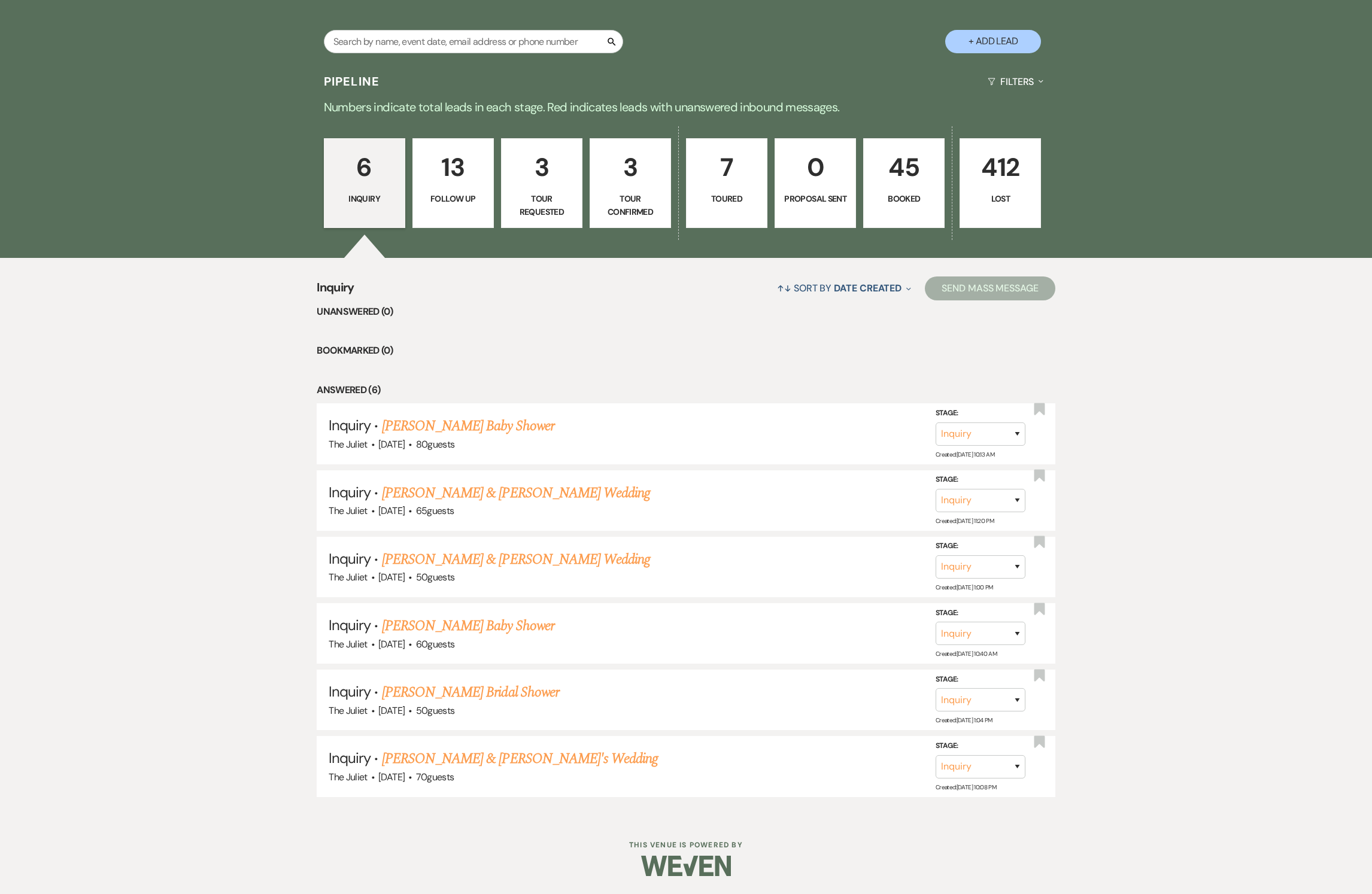
select select "9"
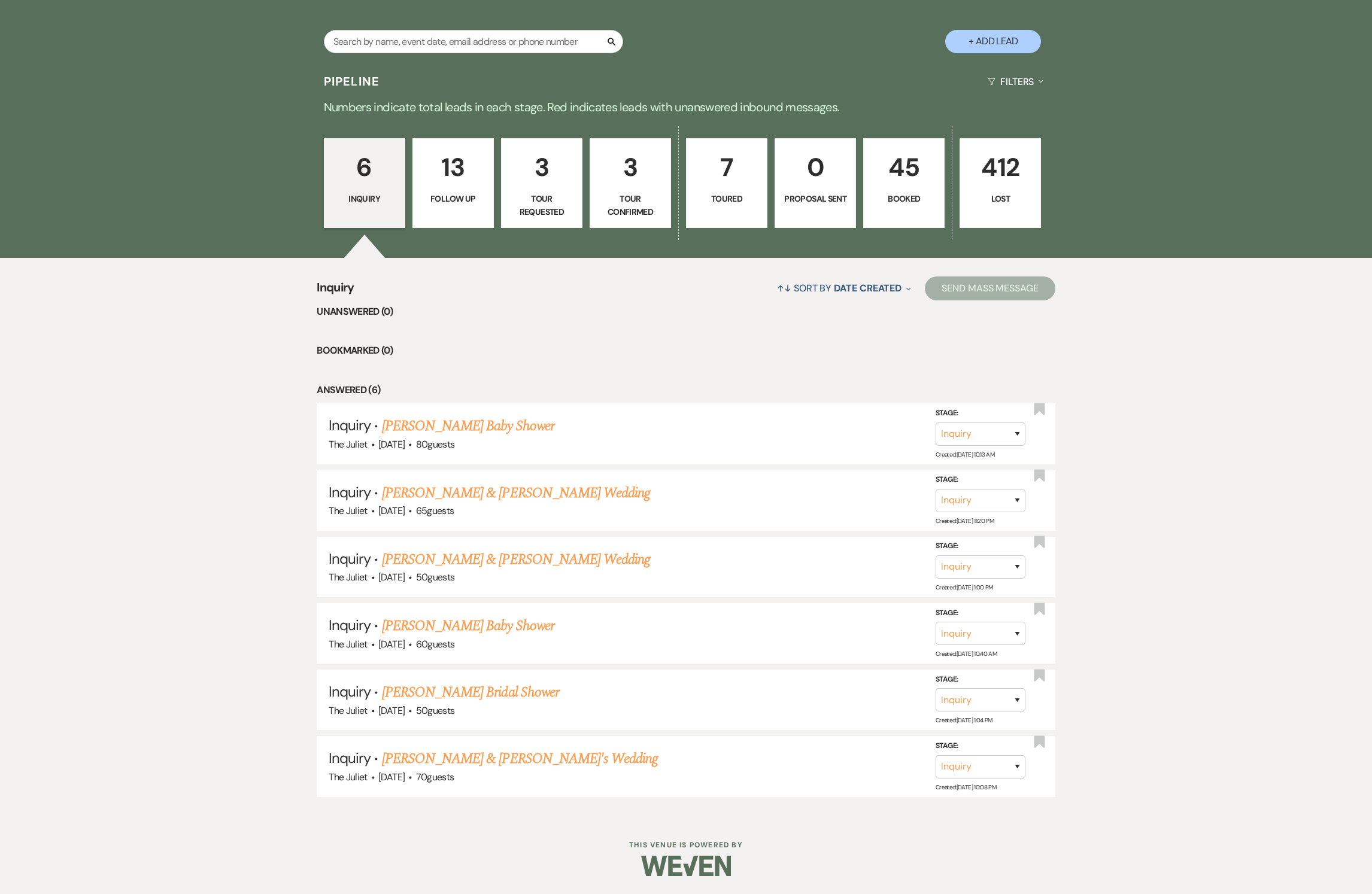
select select "9"
